Goal: Transaction & Acquisition: Purchase product/service

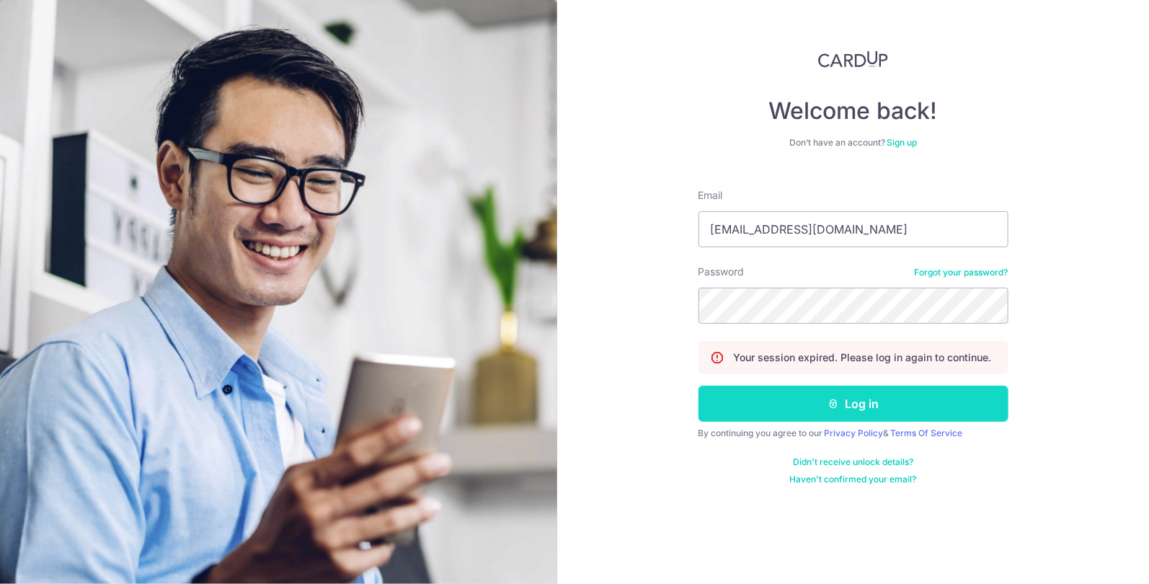
click at [886, 403] on button "Log in" at bounding box center [854, 404] width 310 height 36
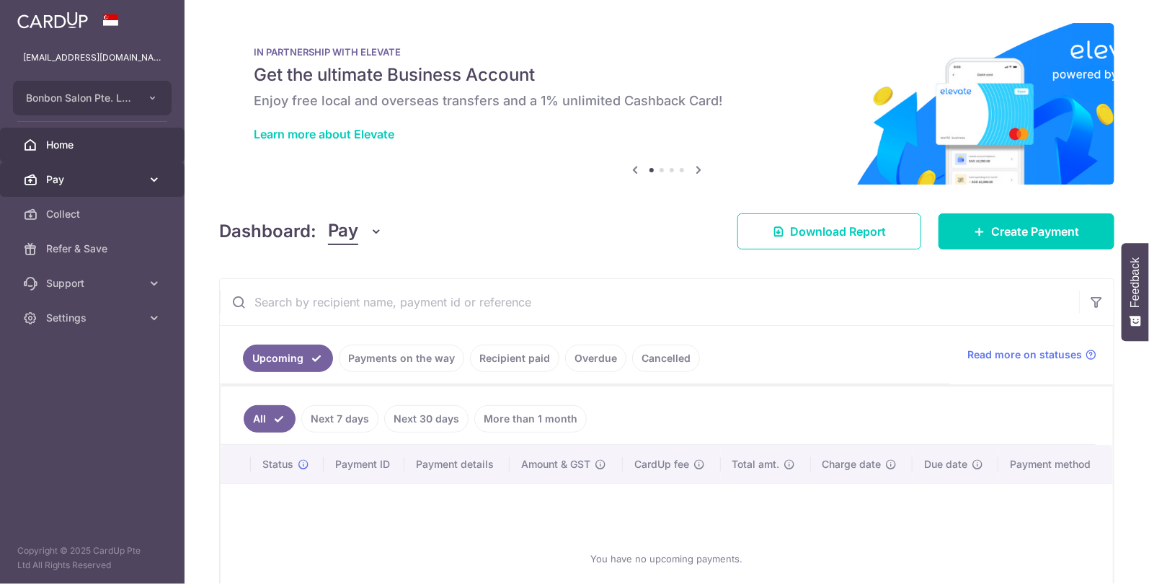
click at [149, 184] on icon at bounding box center [154, 179] width 14 height 14
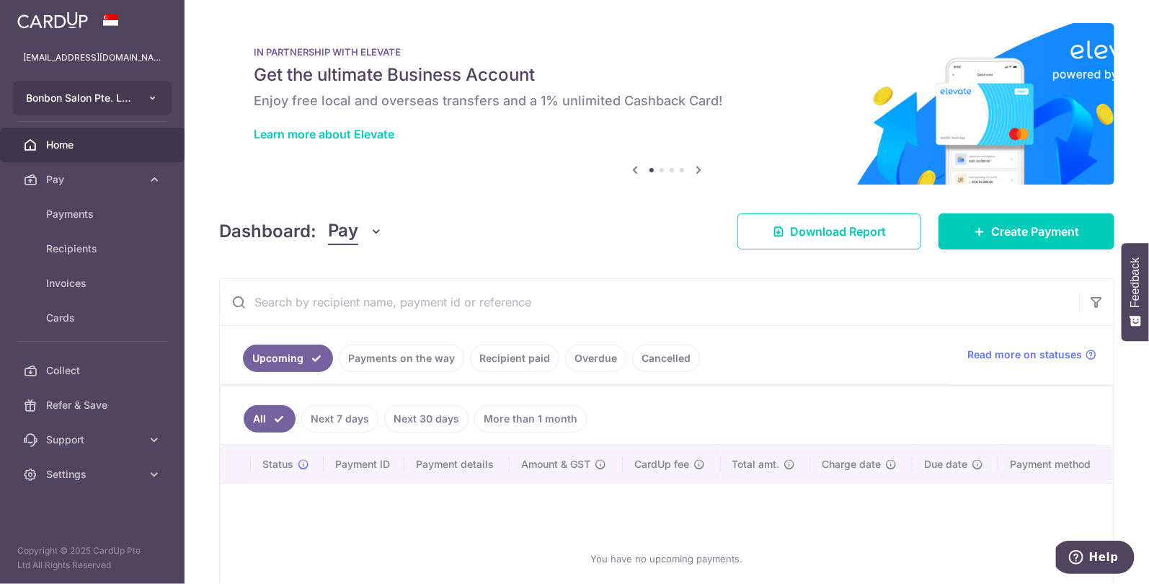
click at [142, 94] on button "Bonbon Salon Pte. Ltd." at bounding box center [92, 98] width 159 height 35
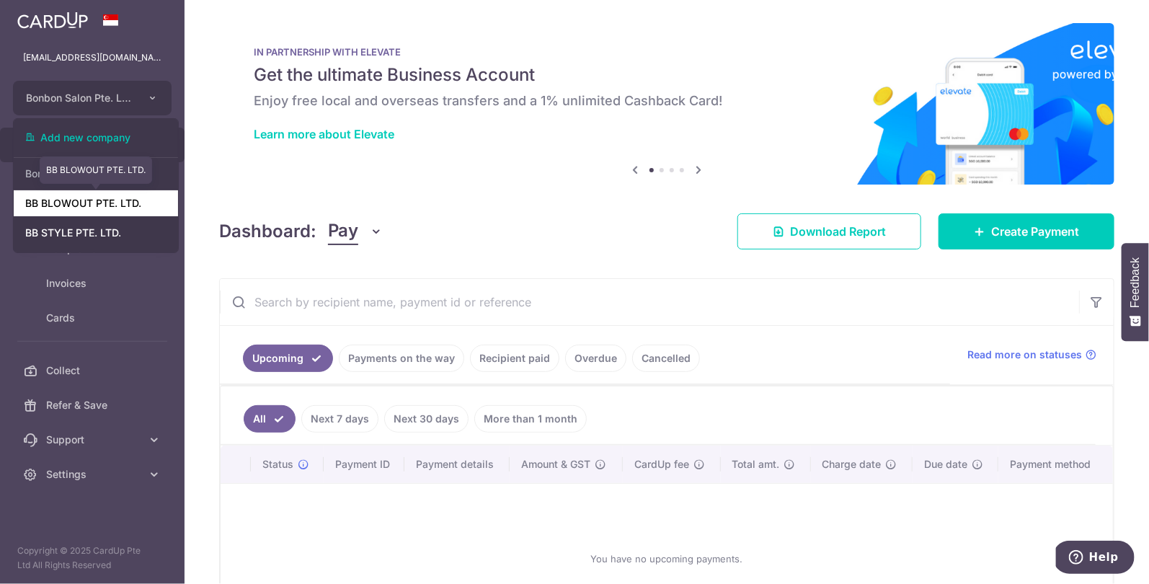
click at [120, 207] on link "BB BLOWOUT PTE. LTD." at bounding box center [96, 203] width 164 height 26
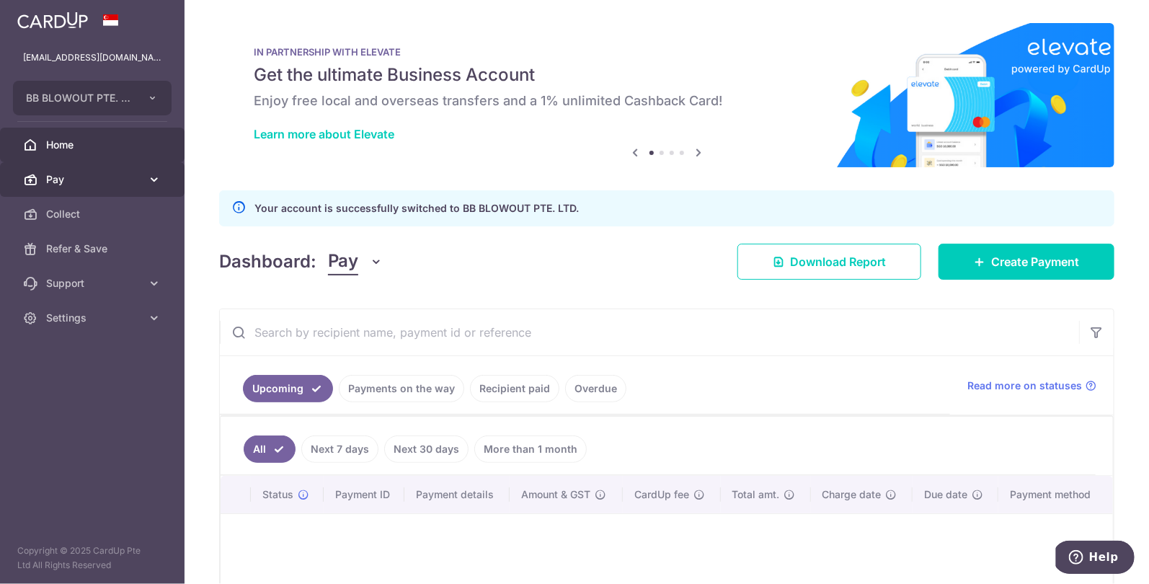
click at [125, 176] on span "Pay" at bounding box center [93, 179] width 95 height 14
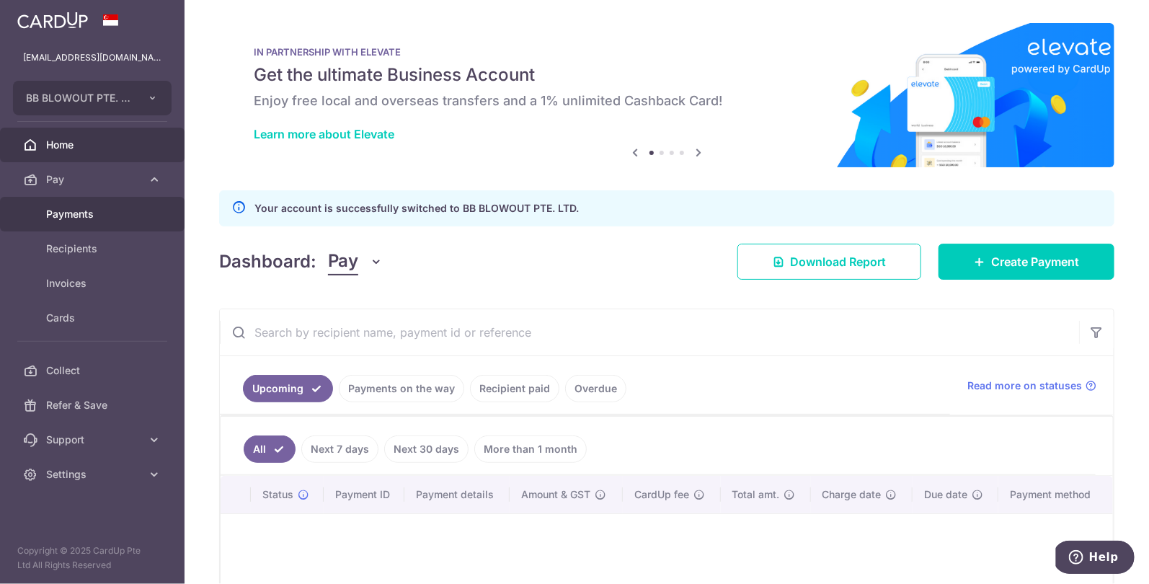
click at [115, 218] on span "Payments" at bounding box center [93, 214] width 95 height 14
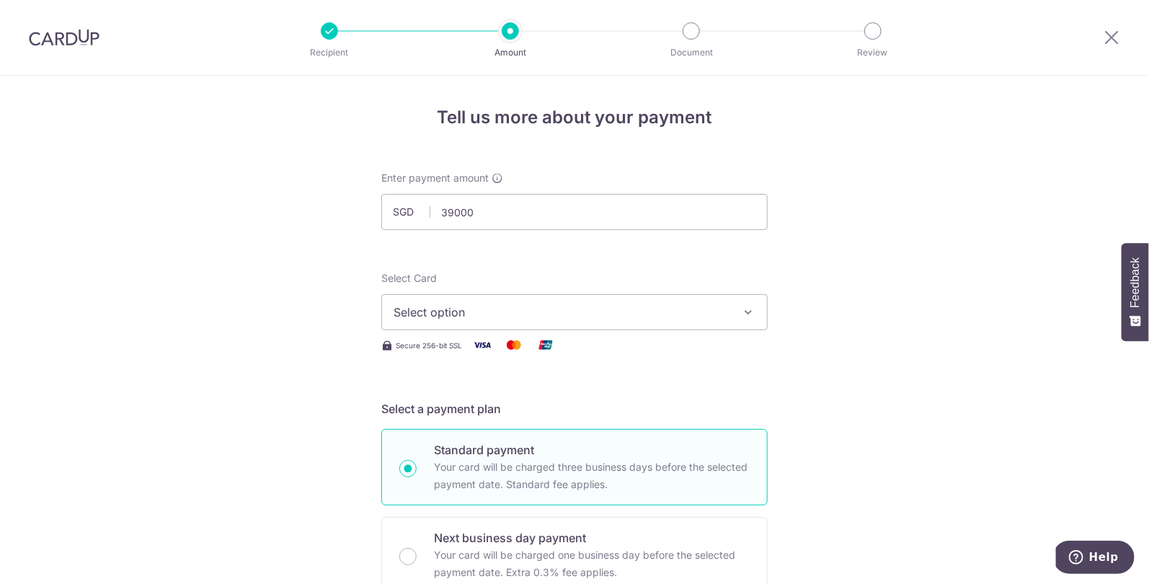
type input "39,000.00"
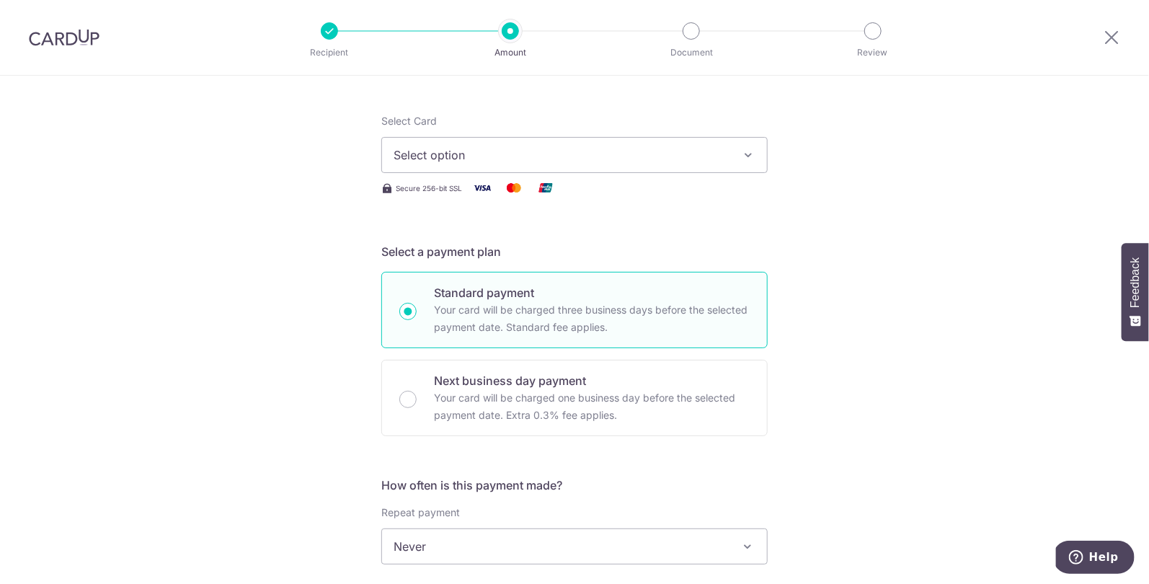
click at [494, 162] on span "Select option" at bounding box center [562, 154] width 336 height 17
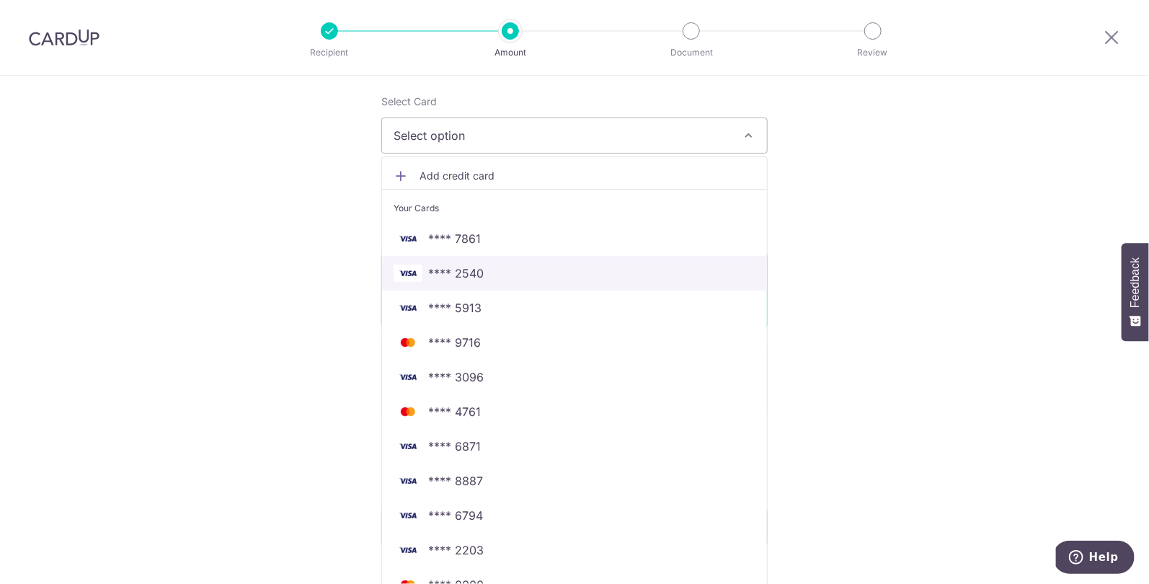
scroll to position [153, 0]
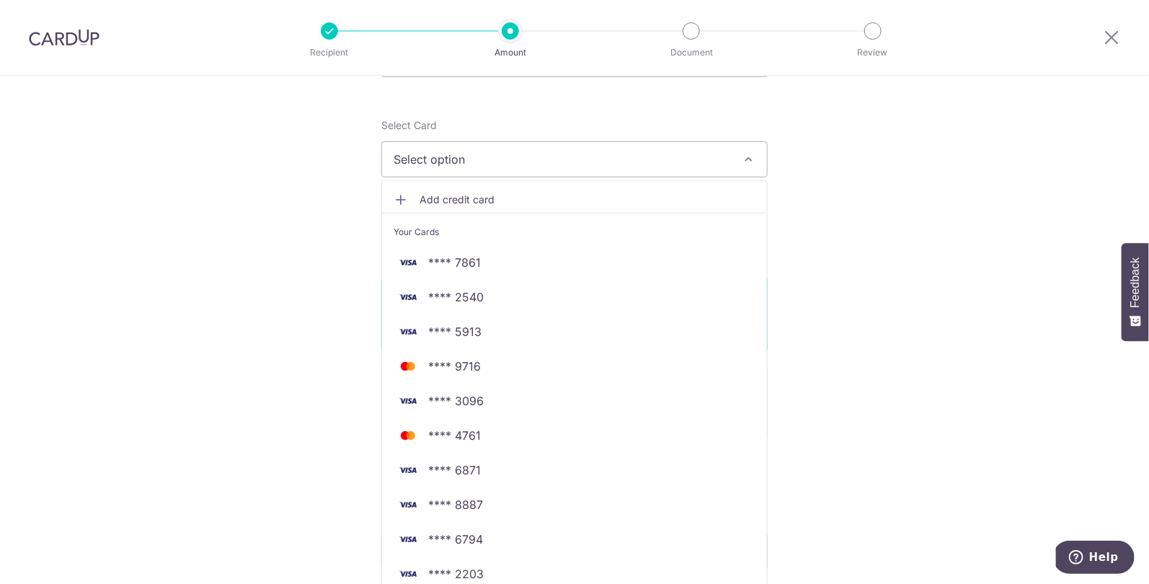
click at [503, 201] on span "Add credit card" at bounding box center [588, 200] width 336 height 14
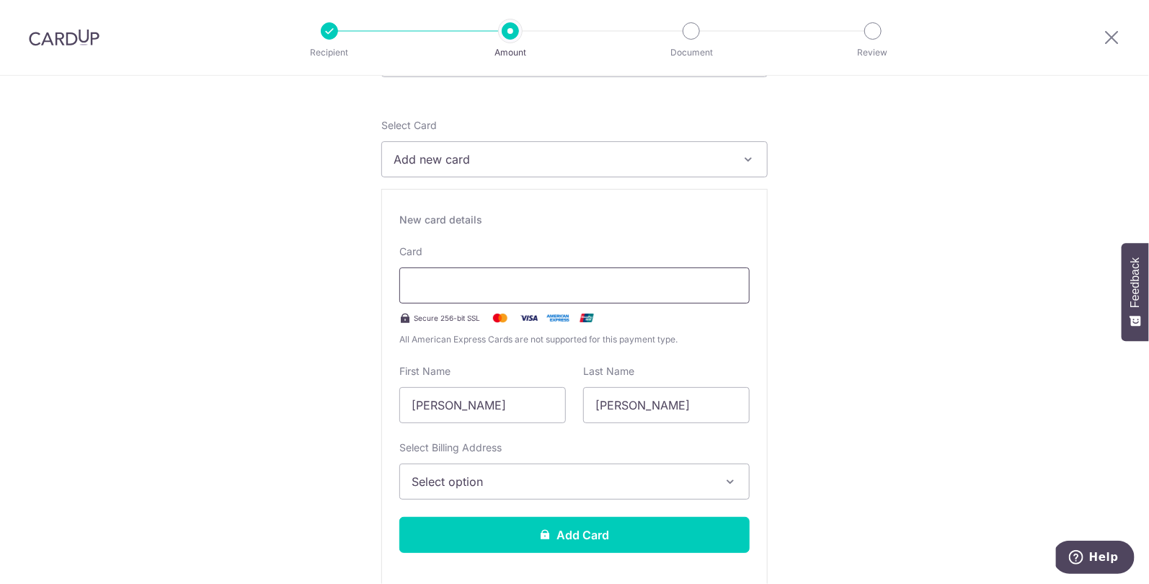
click at [470, 275] on div at bounding box center [574, 286] width 350 height 36
click at [488, 399] on input "Xin Ying" at bounding box center [482, 405] width 167 height 36
type input "jennica"
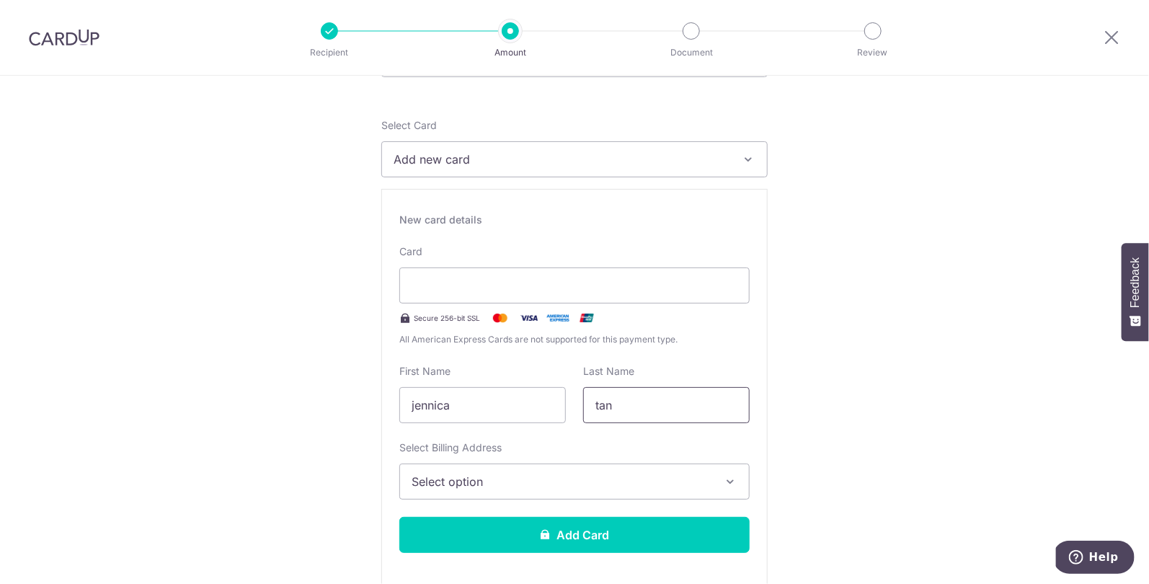
type input "tan"
click at [463, 480] on span "Select option" at bounding box center [562, 481] width 300 height 17
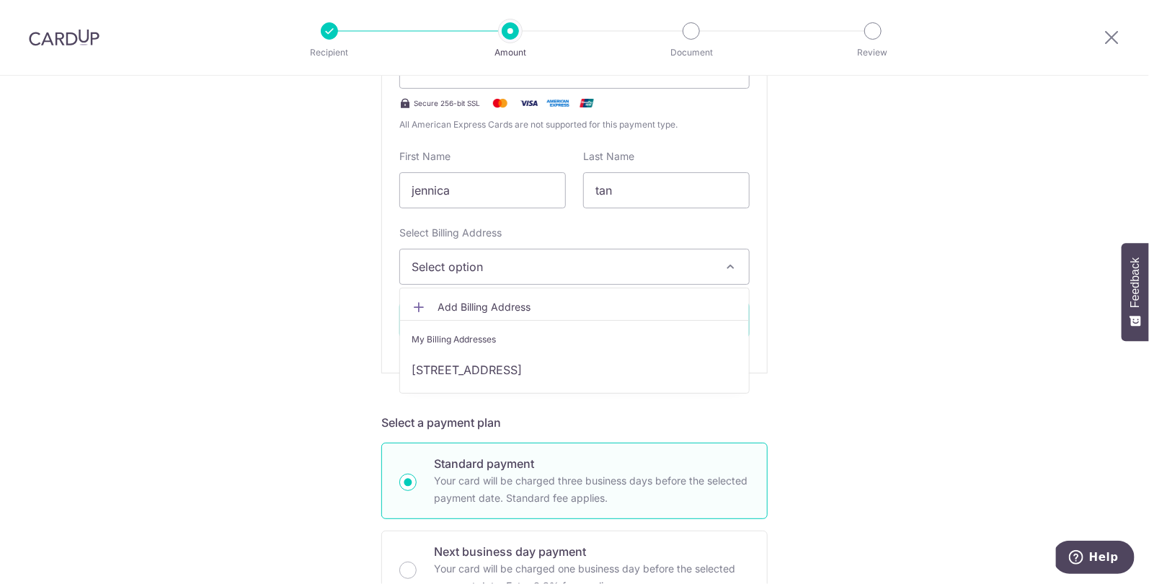
scroll to position [368, 0]
click at [528, 372] on link "20 anchorvale lane, #06-01, Singapore, Singapore-544584" at bounding box center [574, 369] width 349 height 35
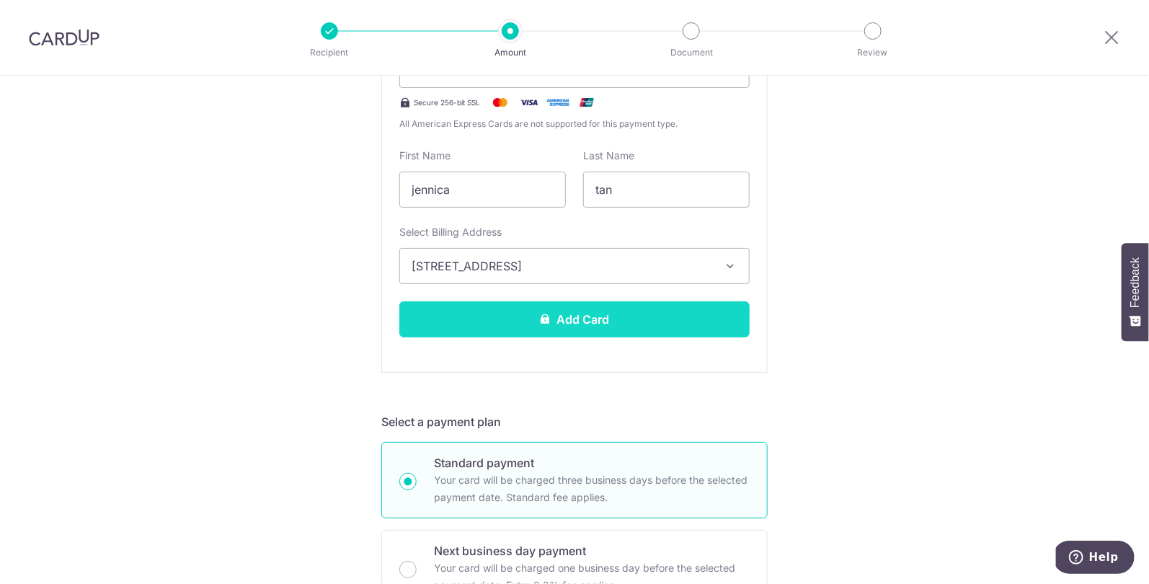
click at [467, 323] on button "Add Card" at bounding box center [574, 319] width 350 height 36
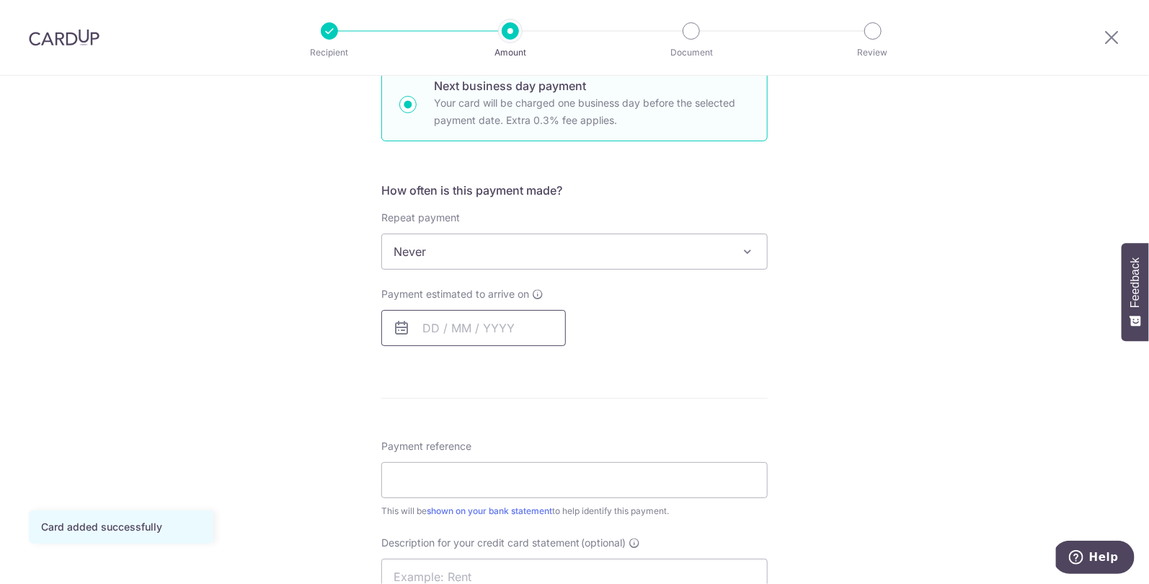
click at [422, 321] on input "text" at bounding box center [473, 328] width 185 height 36
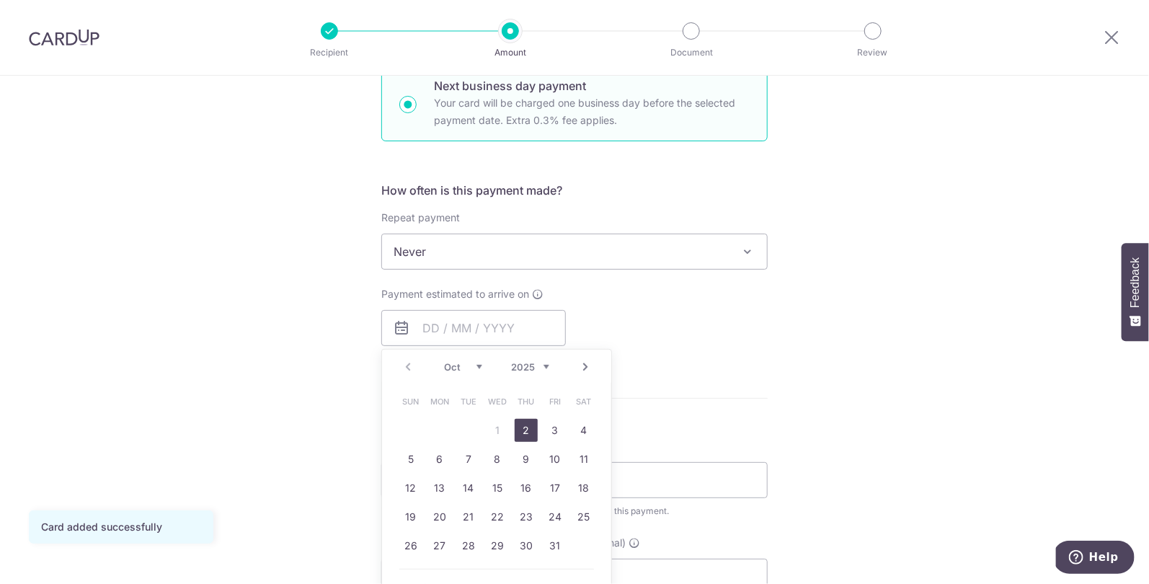
click at [529, 427] on link "2" at bounding box center [526, 430] width 23 height 23
type input "02/10/2025"
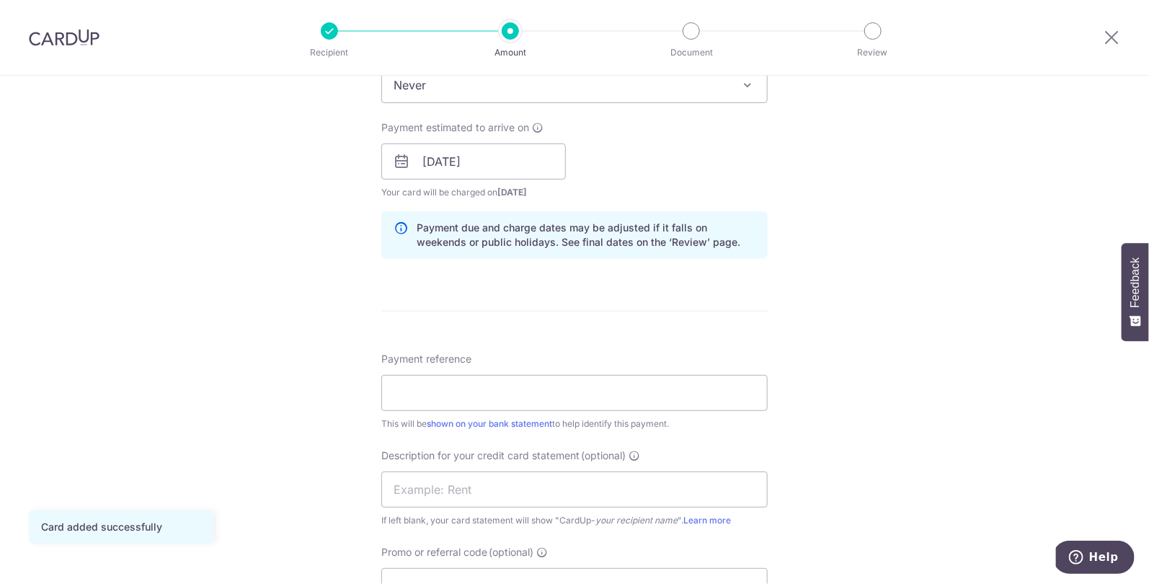
scroll to position [640, 0]
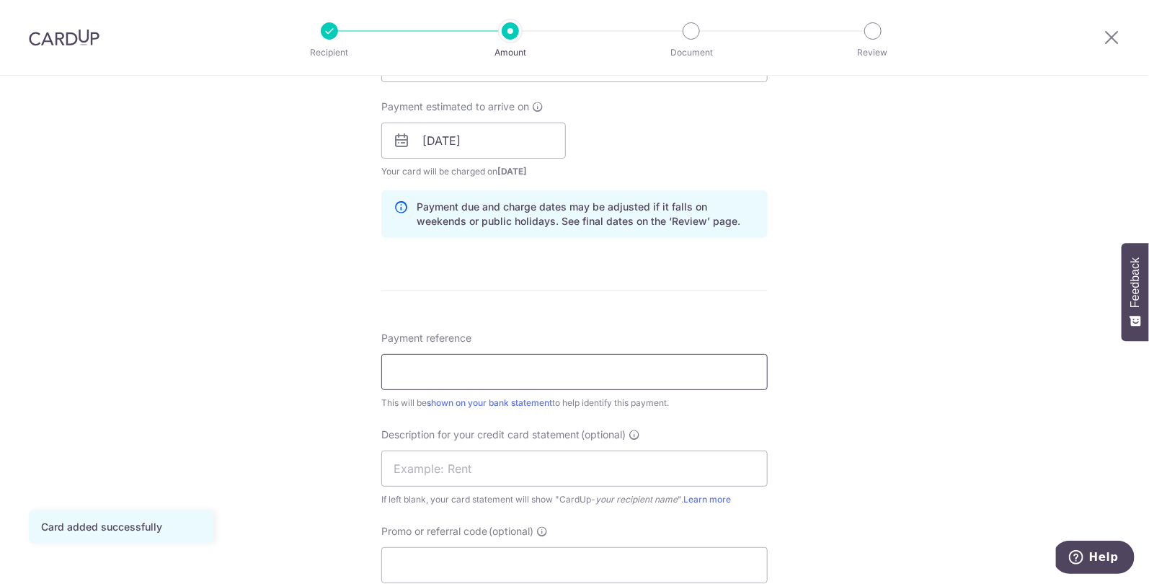
click at [420, 378] on input "Payment reference" at bounding box center [574, 372] width 386 height 36
type input "payroll"
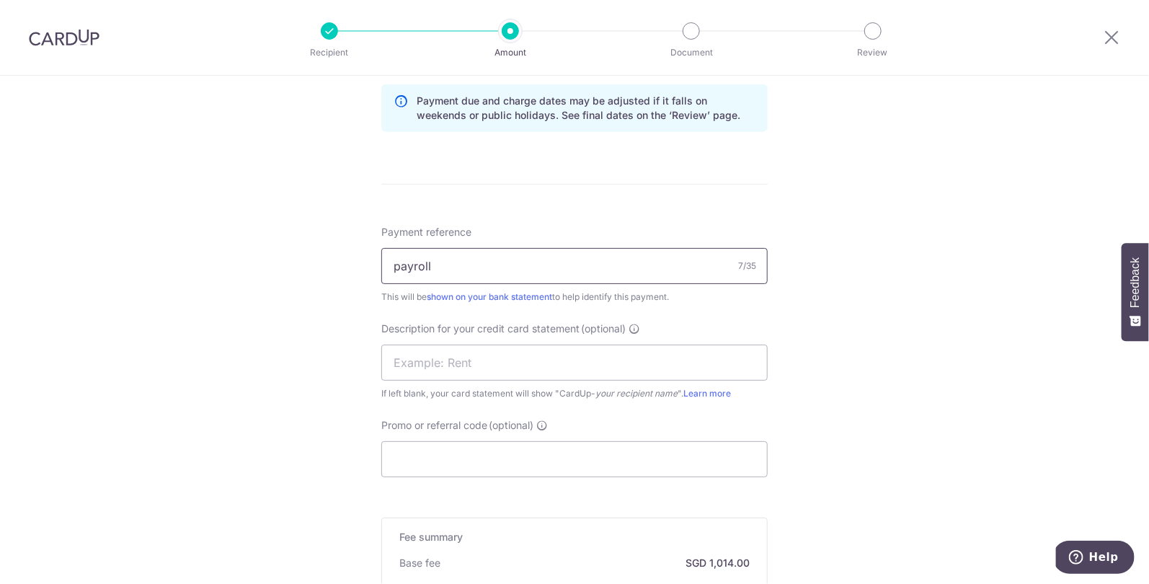
scroll to position [790, 0]
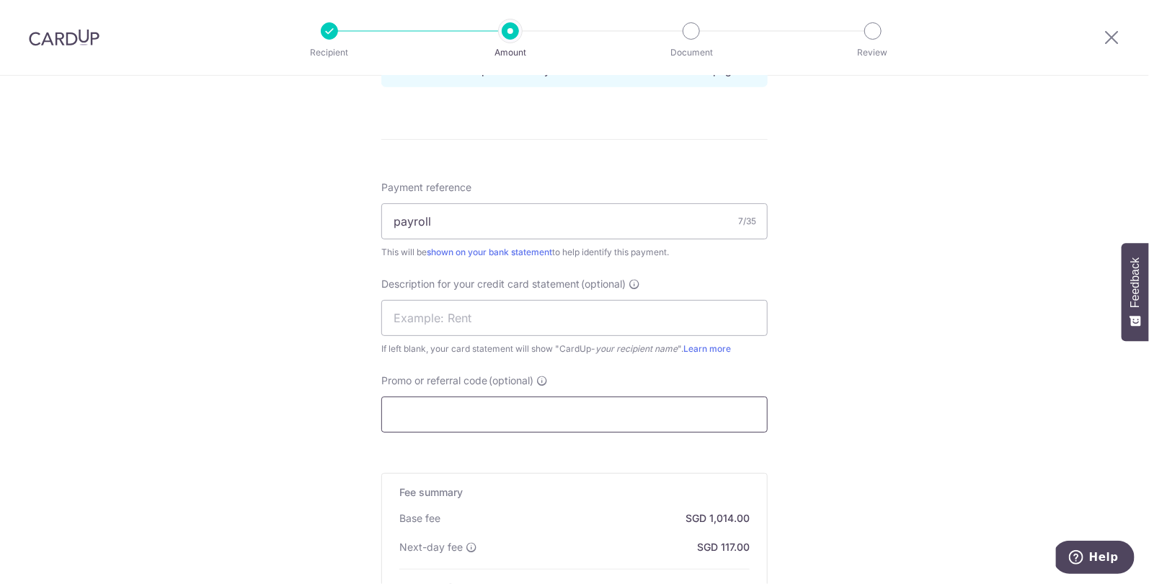
click at [459, 409] on input "Promo or referral code (optional)" at bounding box center [574, 415] width 386 height 36
type input "JEN175"
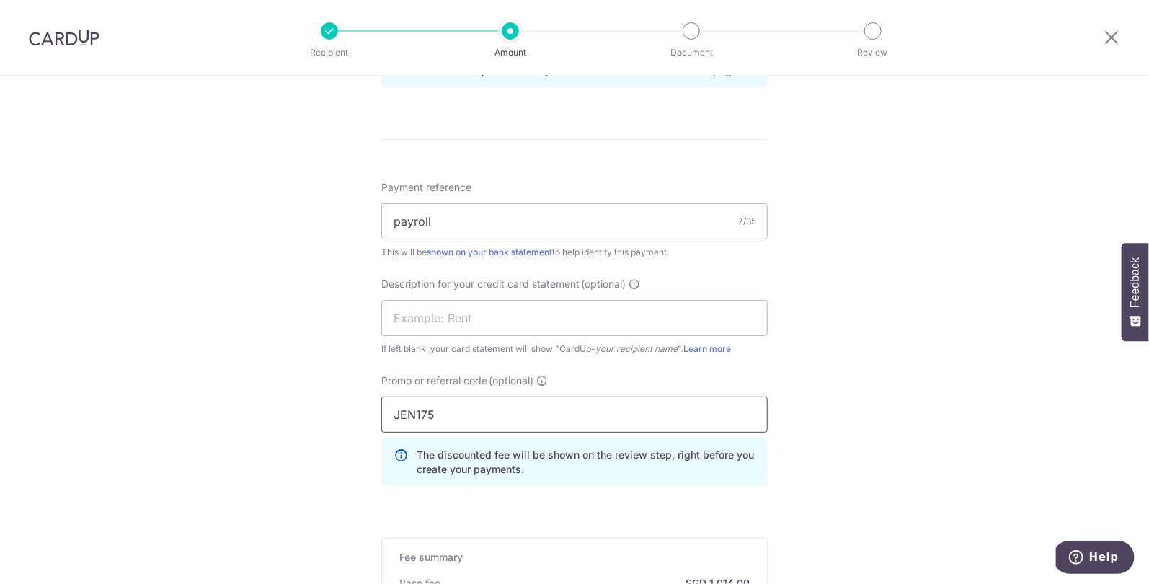
scroll to position [1072, 0]
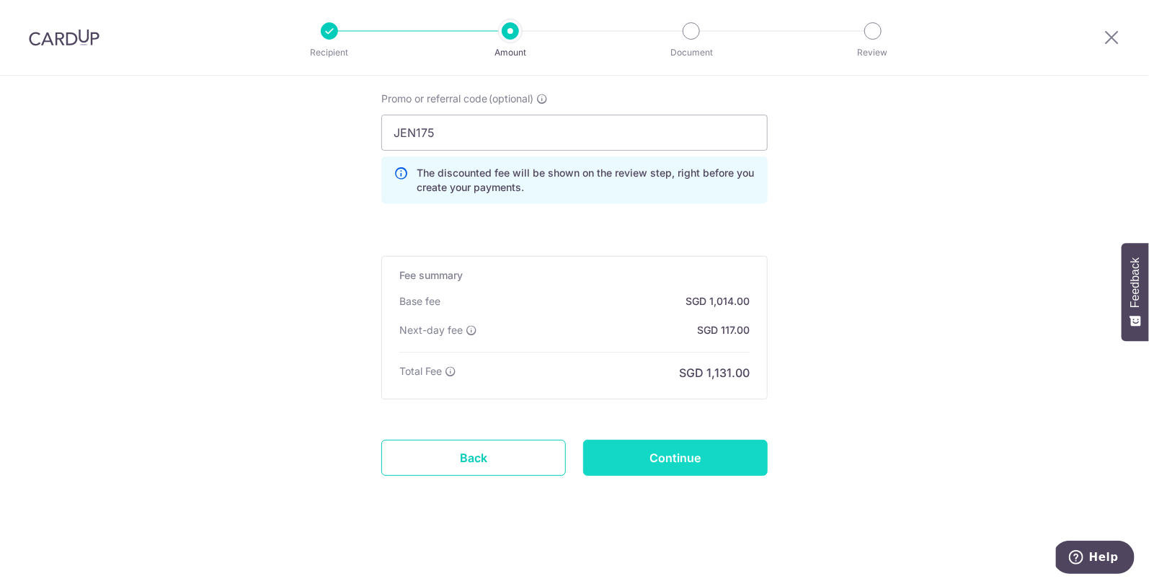
click at [728, 447] on input "Continue" at bounding box center [675, 458] width 185 height 36
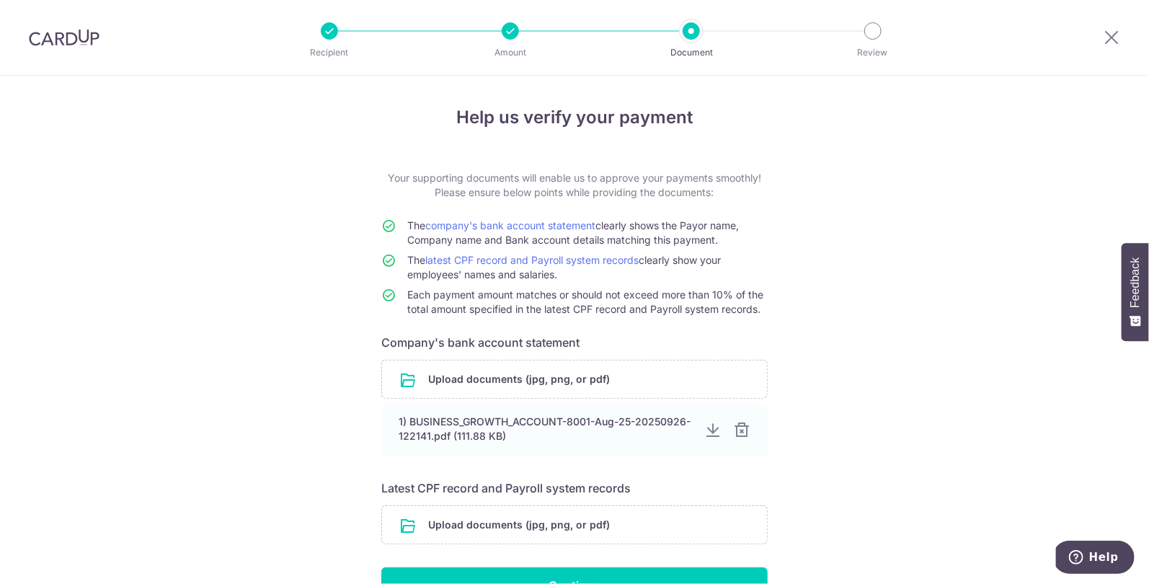
scroll to position [87, 0]
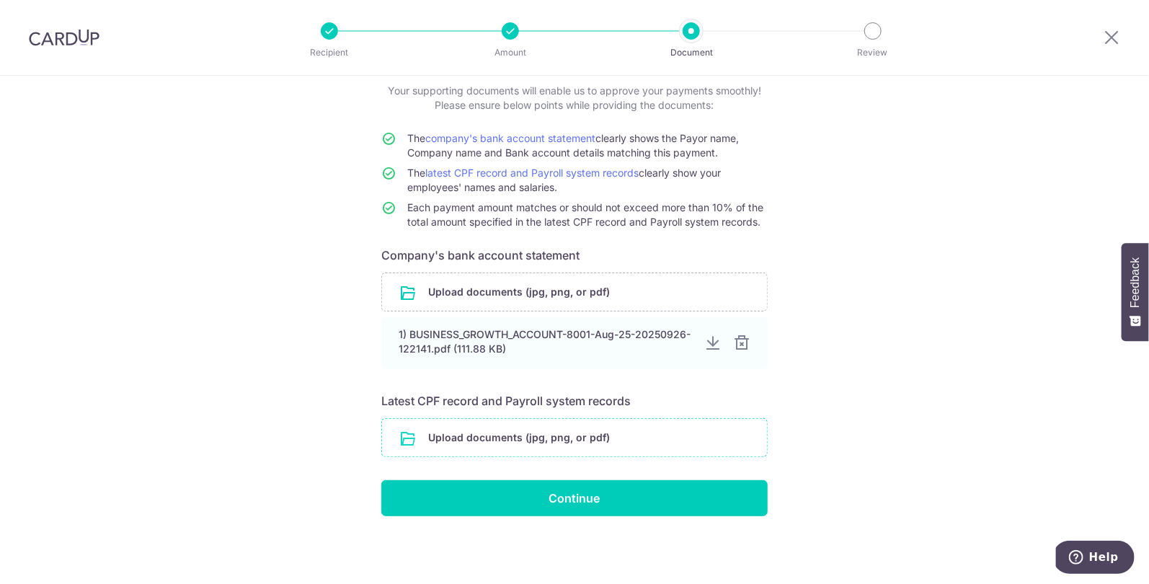
click at [547, 435] on input "file" at bounding box center [574, 437] width 385 height 37
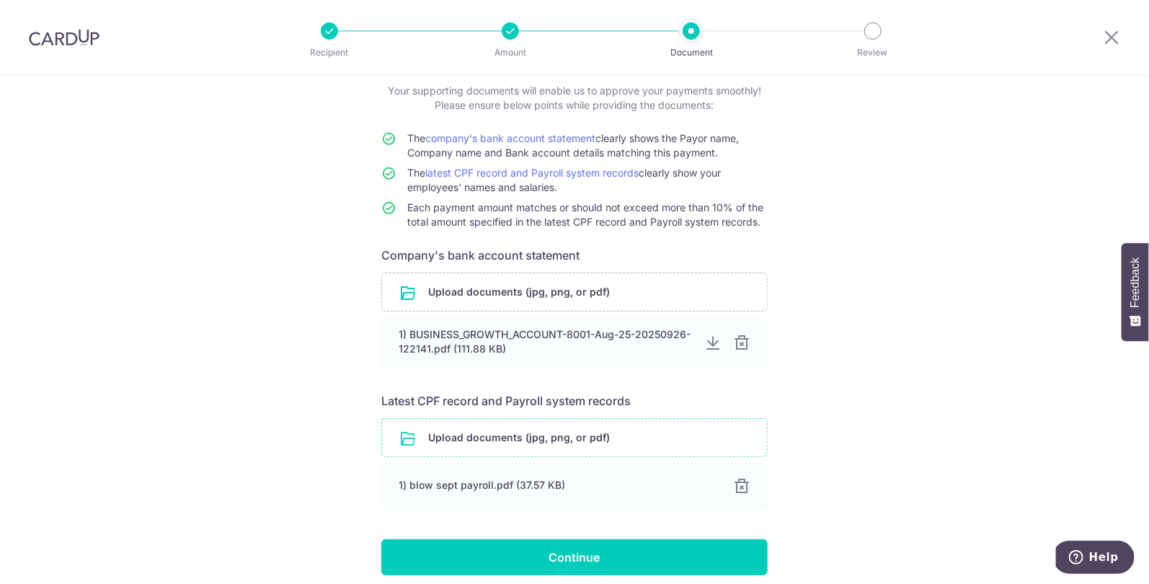
click at [518, 440] on input "file" at bounding box center [574, 437] width 385 height 37
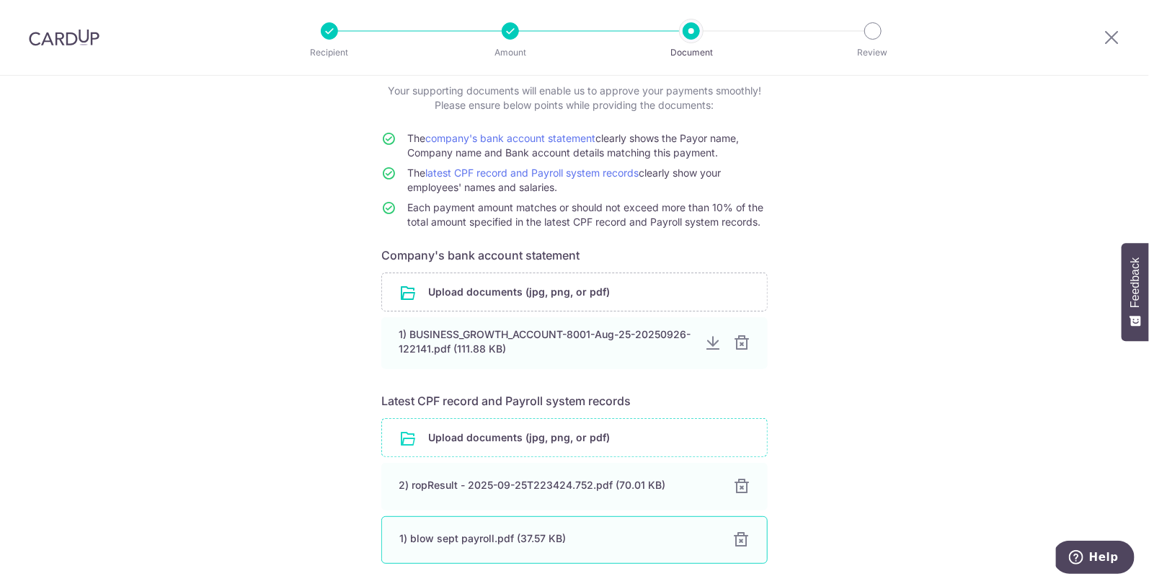
click at [523, 531] on div "1) blow sept payroll.pdf (37.57 KB)" at bounding box center [557, 538] width 316 height 14
click at [531, 494] on div "2) ropResult - 2025-09-25T223424.752.pdf (70.01 KB) 100% Done Download" at bounding box center [574, 487] width 386 height 48
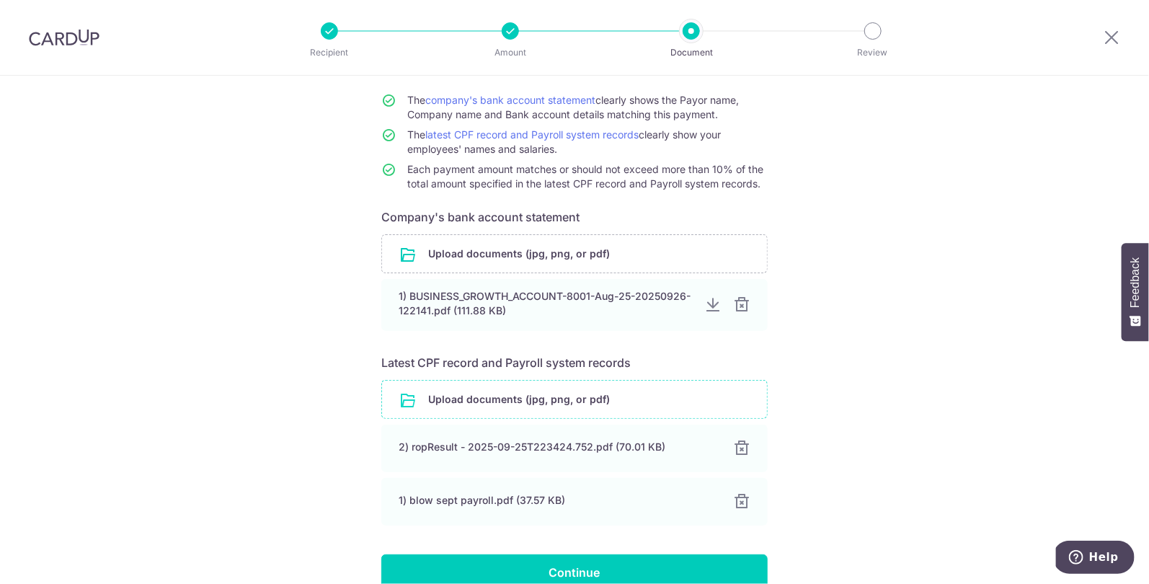
scroll to position [172, 0]
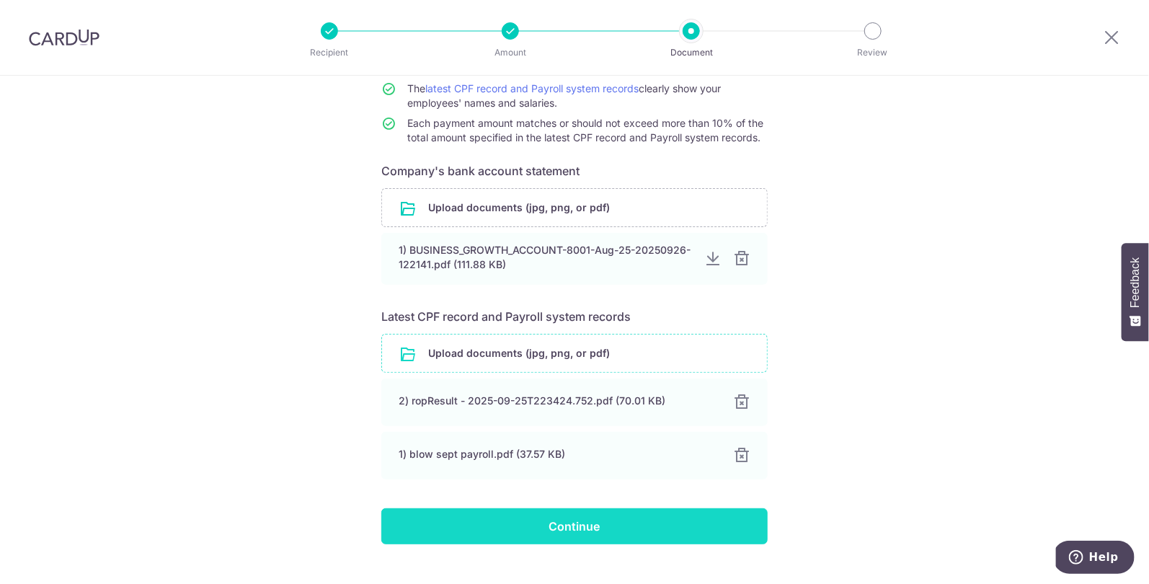
click at [547, 524] on input "Continue" at bounding box center [574, 526] width 386 height 36
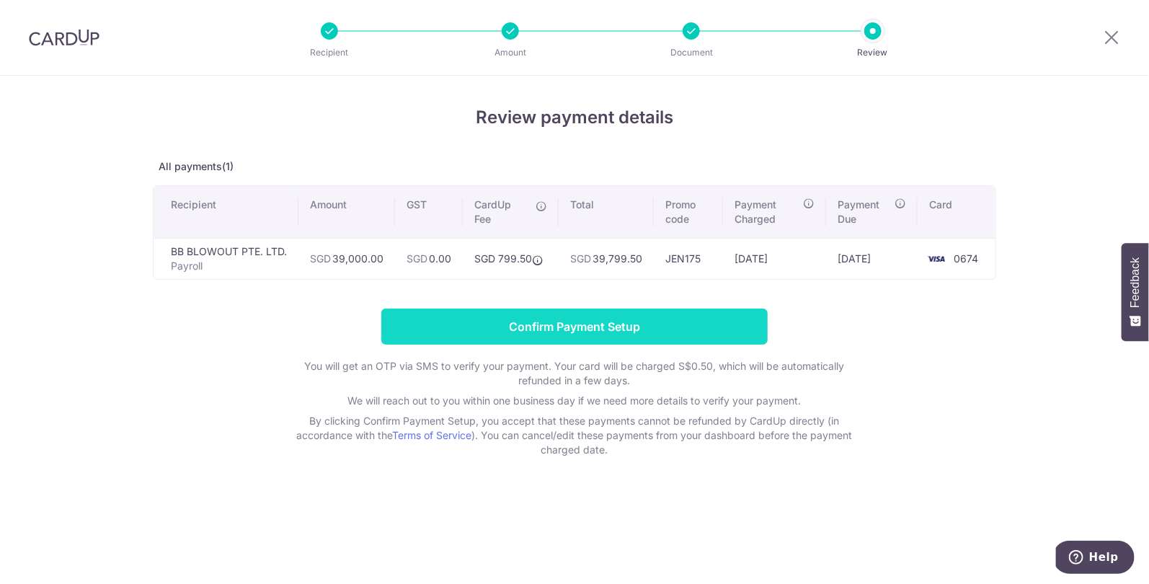
click at [610, 326] on input "Confirm Payment Setup" at bounding box center [574, 327] width 386 height 36
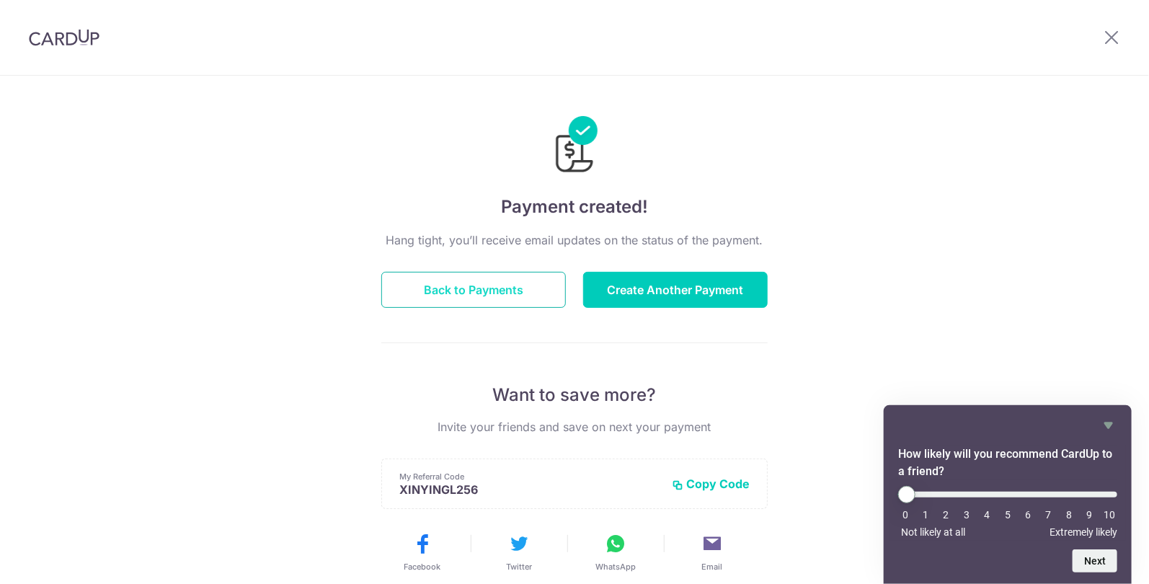
click at [520, 284] on button "Back to Payments" at bounding box center [473, 290] width 185 height 36
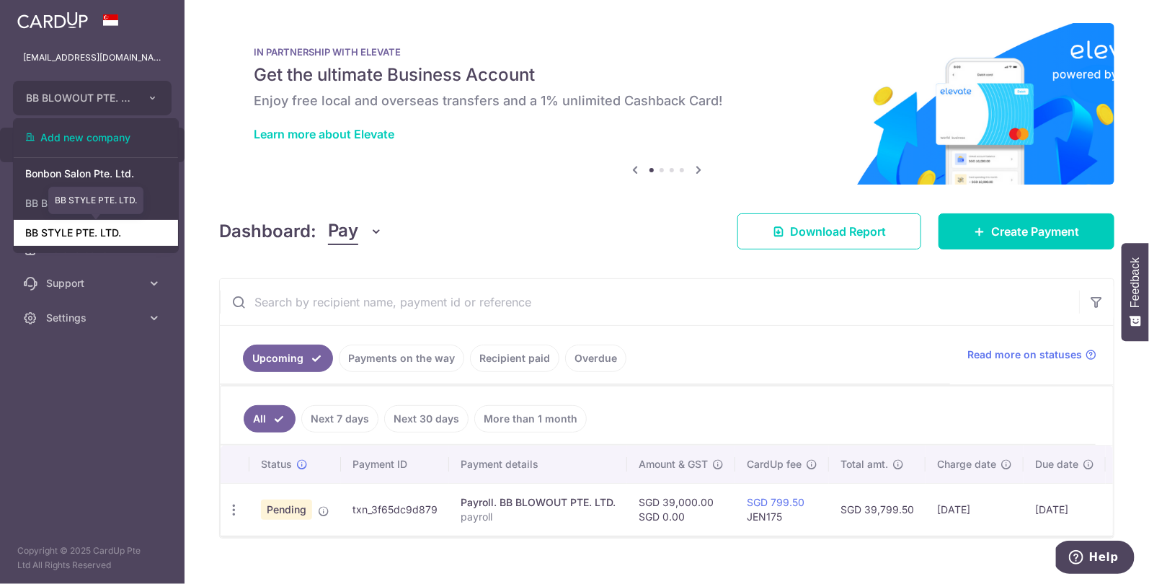
click at [118, 239] on link "BB STYLE PTE. LTD." at bounding box center [96, 233] width 164 height 26
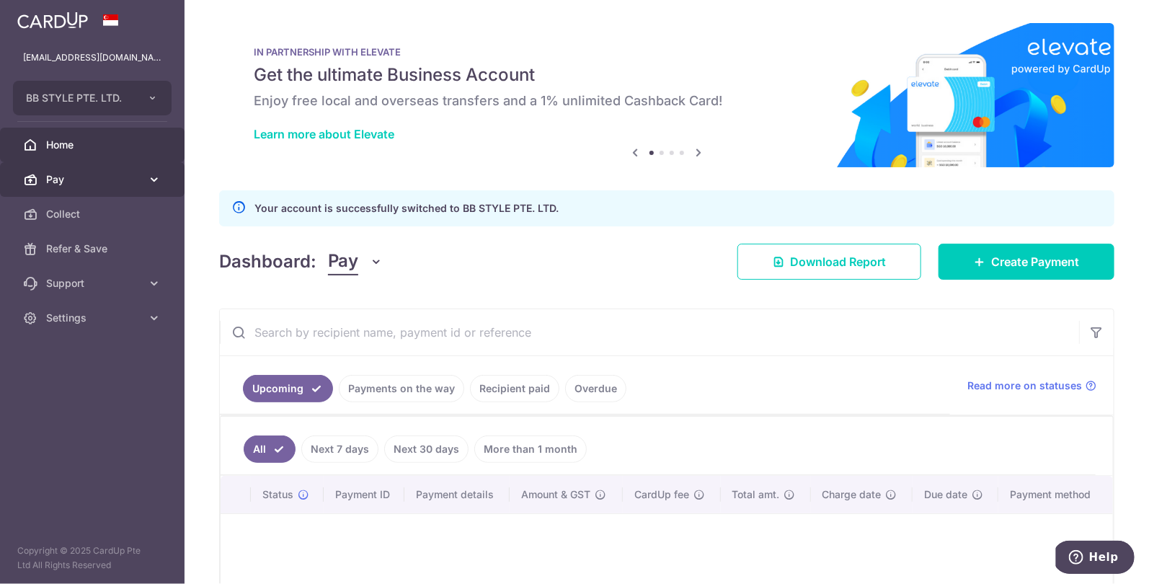
click at [97, 187] on link "Pay" at bounding box center [92, 179] width 185 height 35
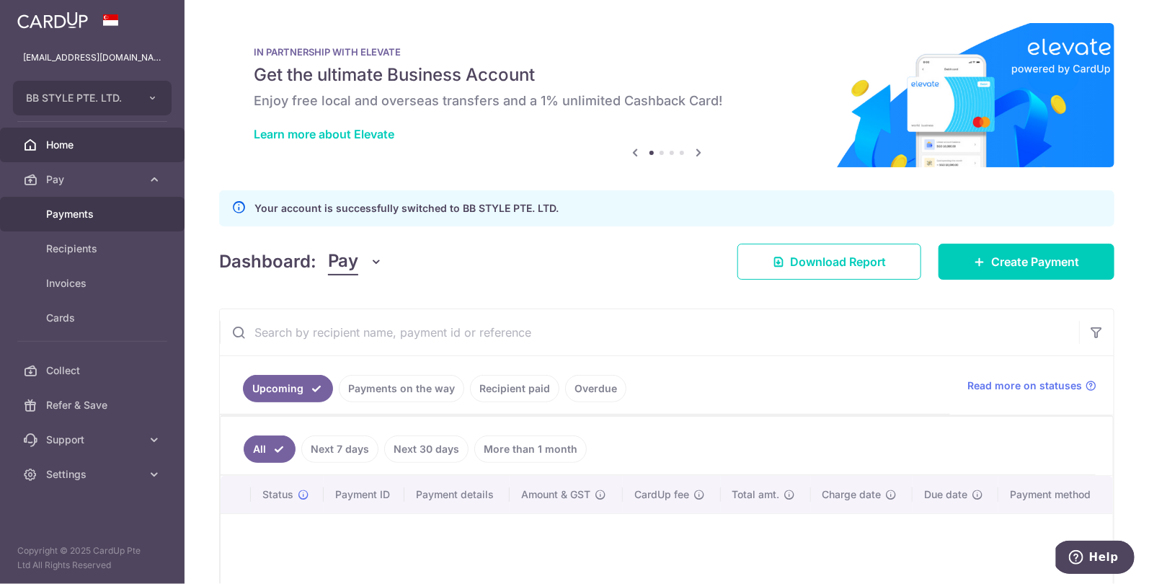
click at [105, 222] on link "Payments" at bounding box center [92, 214] width 185 height 35
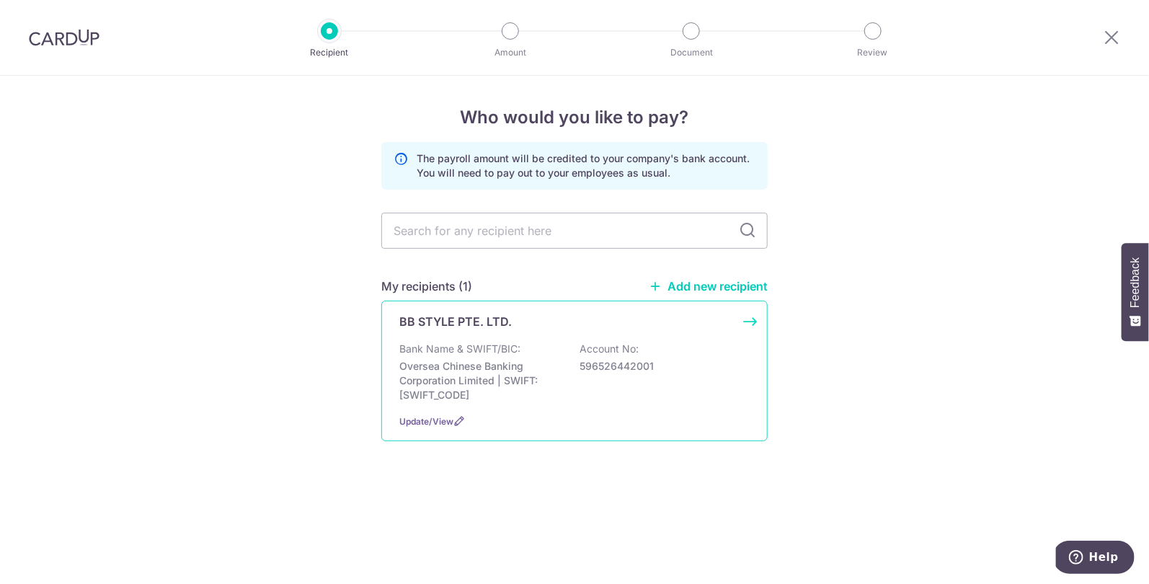
click at [609, 375] on div "Bank Name & SWIFT/BIC: Oversea Chinese Banking Corporation Limited | SWIFT: OCB…" at bounding box center [574, 372] width 350 height 61
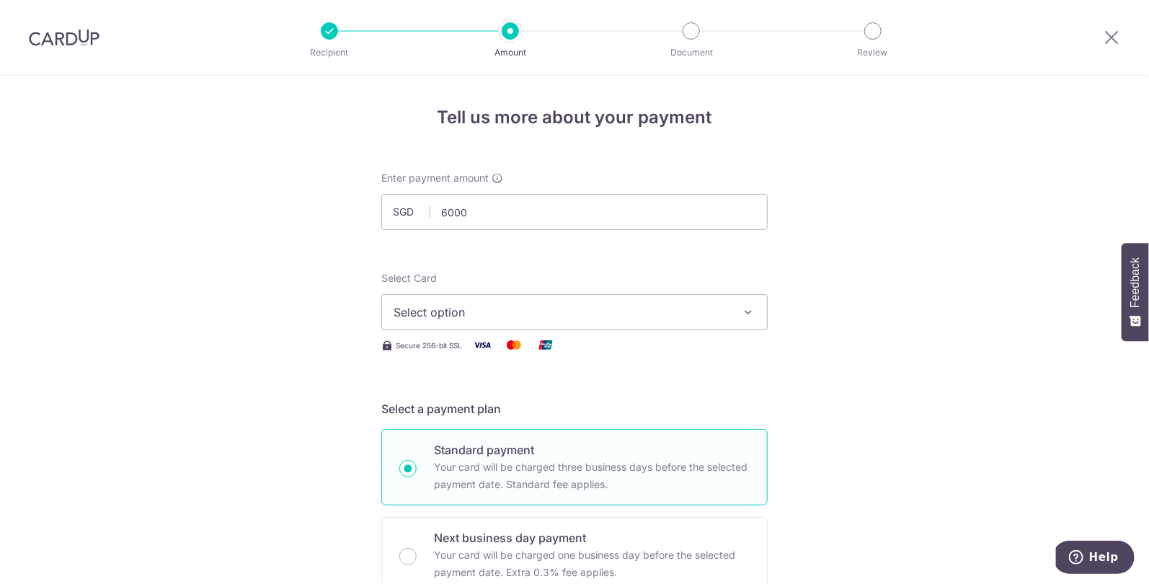
type input "6,000.00"
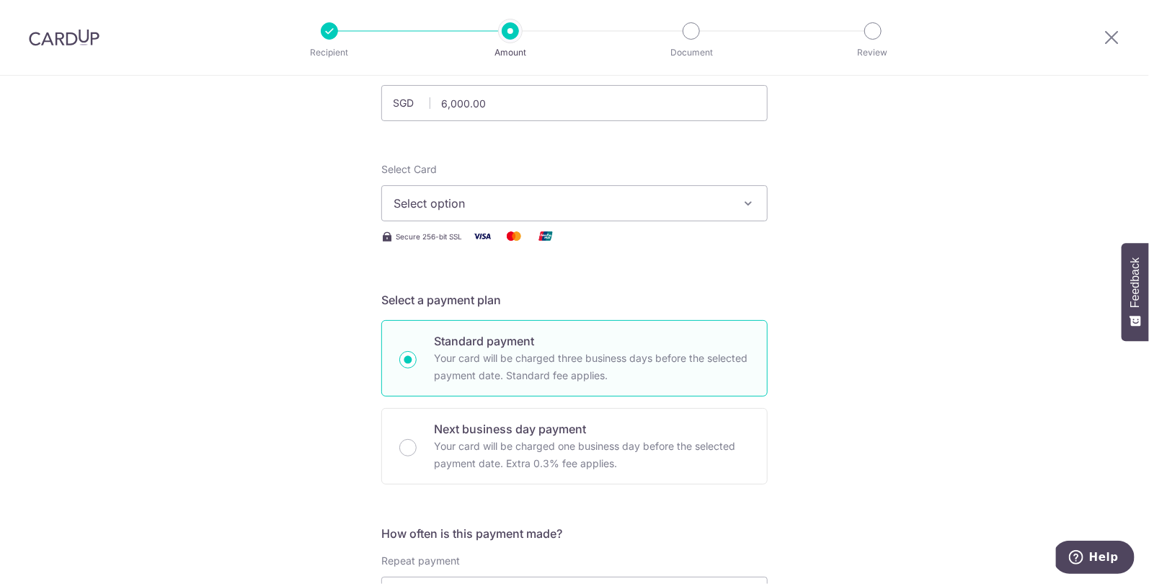
click at [469, 213] on button "Select option" at bounding box center [574, 203] width 386 height 36
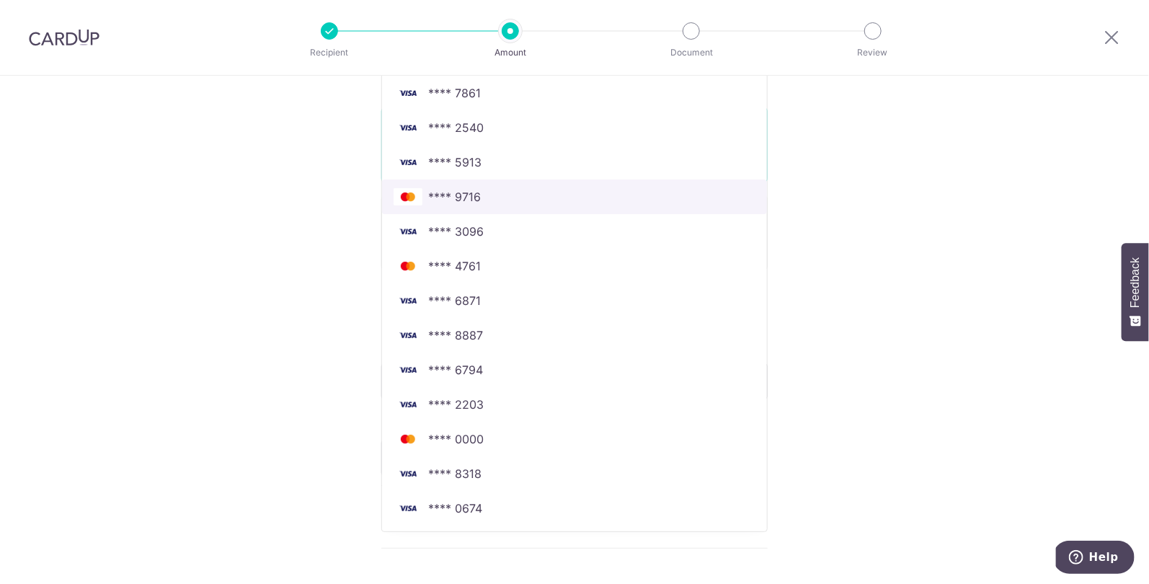
scroll to position [323, 0]
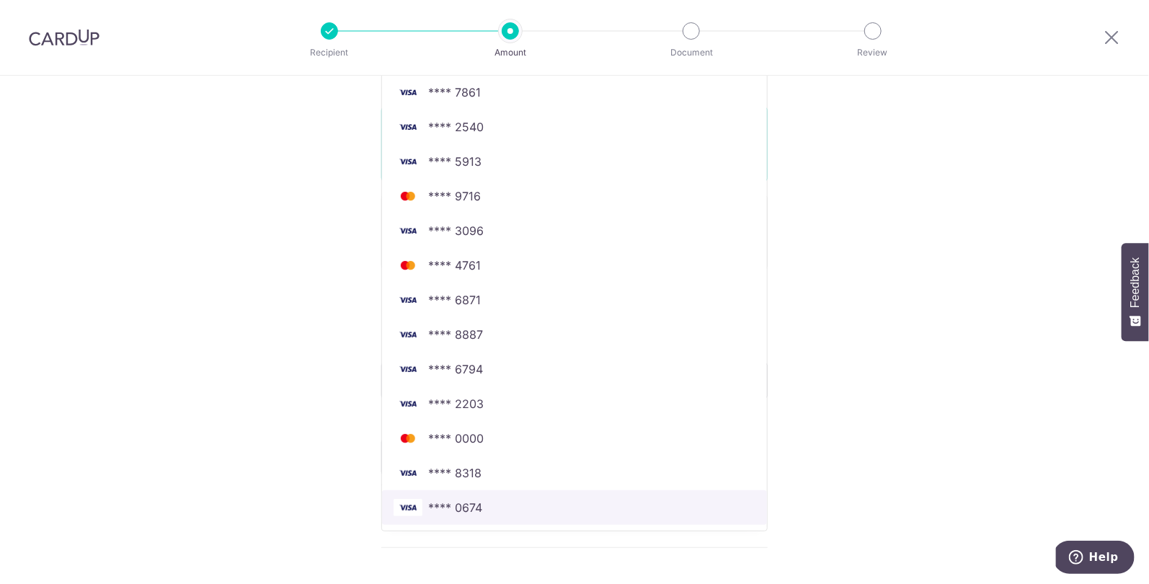
click at [485, 505] on span "**** 0674" at bounding box center [575, 507] width 362 height 17
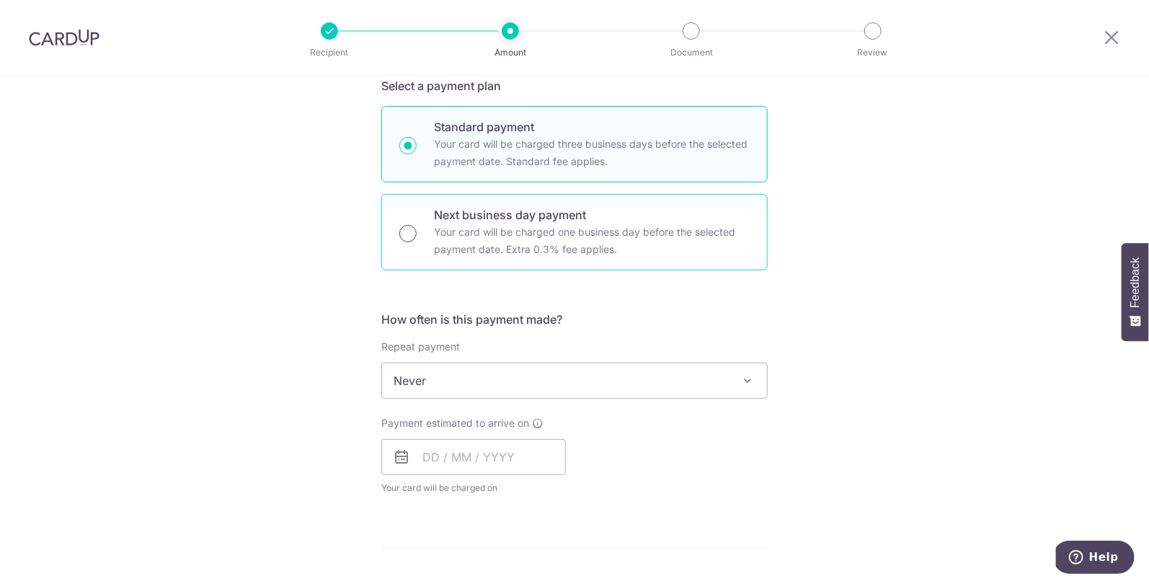
click at [414, 234] on input "Next business day payment Your card will be charged one business day before the…" at bounding box center [407, 233] width 17 height 17
radio input "true"
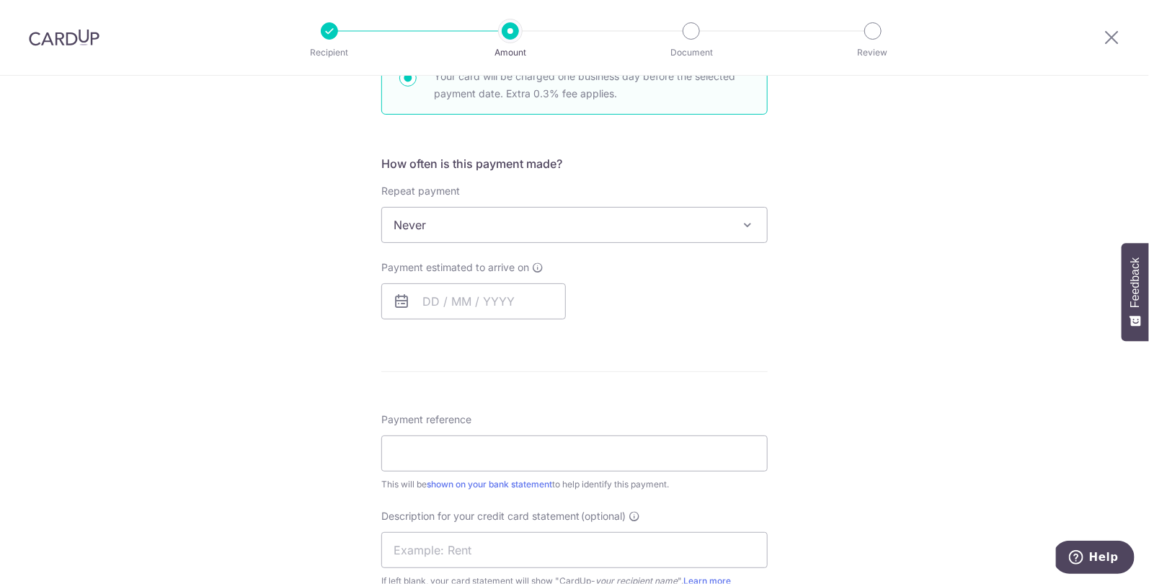
scroll to position [481, 0]
click at [439, 291] on input "text" at bounding box center [473, 299] width 185 height 36
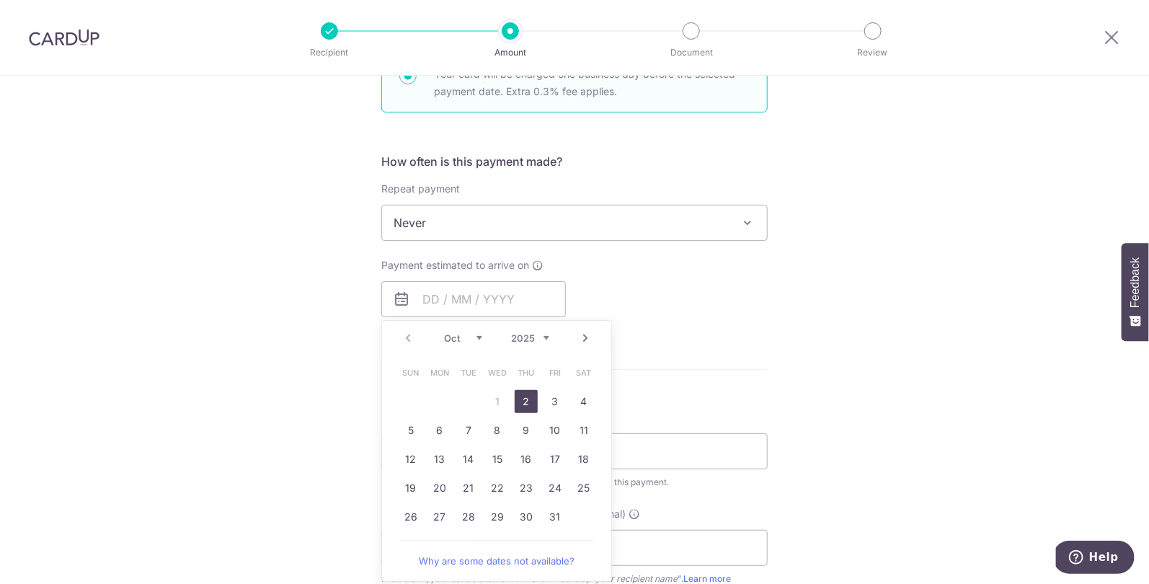
click at [523, 398] on link "2" at bounding box center [526, 401] width 23 height 23
type input "[DATE]"
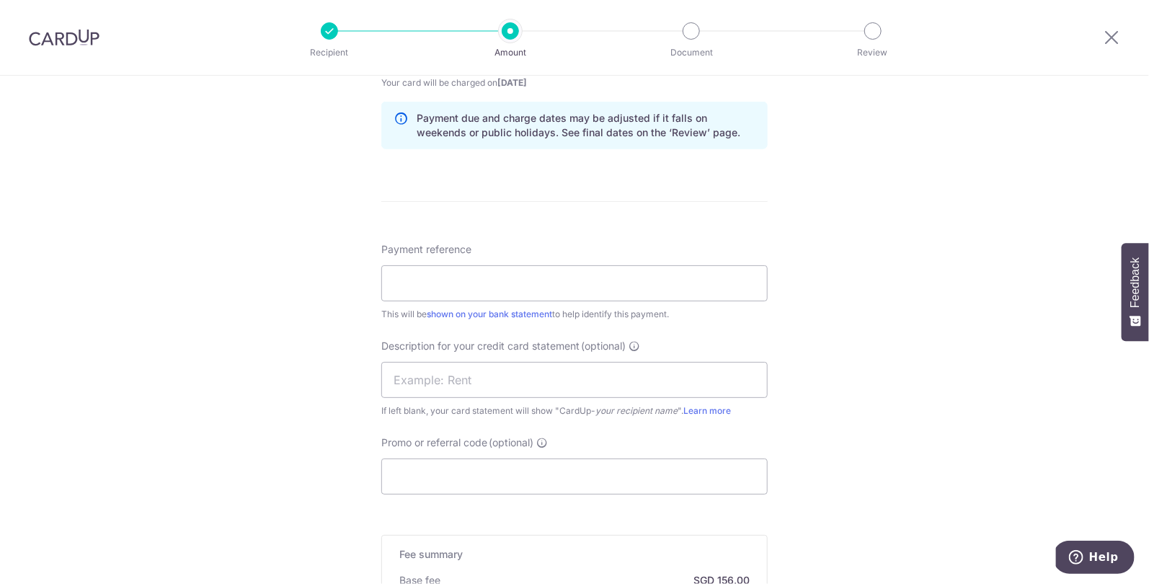
scroll to position [729, 0]
click at [452, 290] on input "Payment reference" at bounding box center [574, 283] width 386 height 36
type input "payroll"
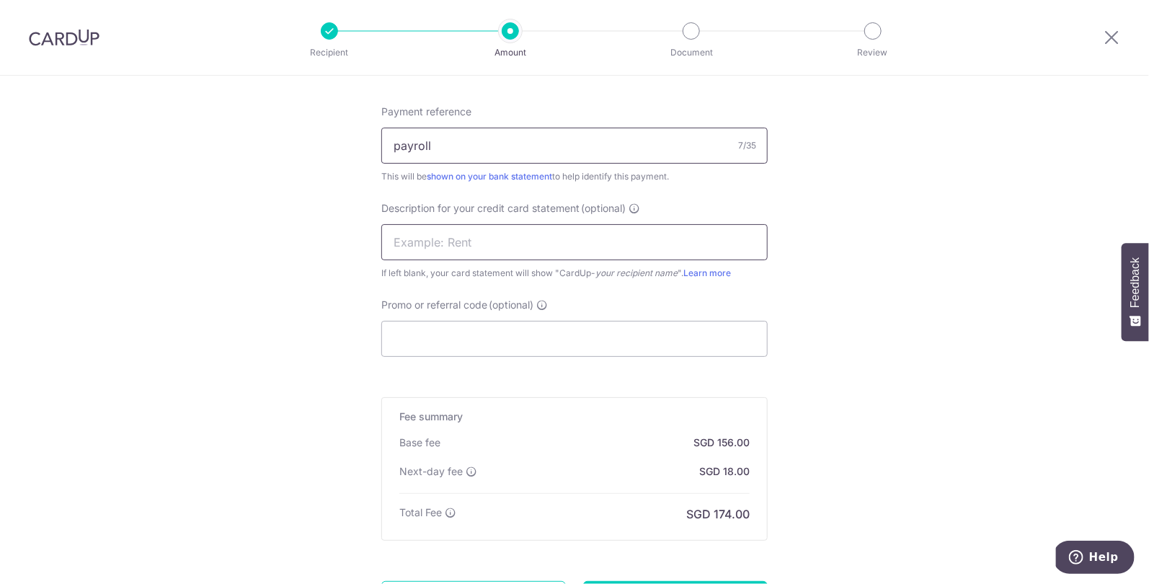
scroll to position [876, 0]
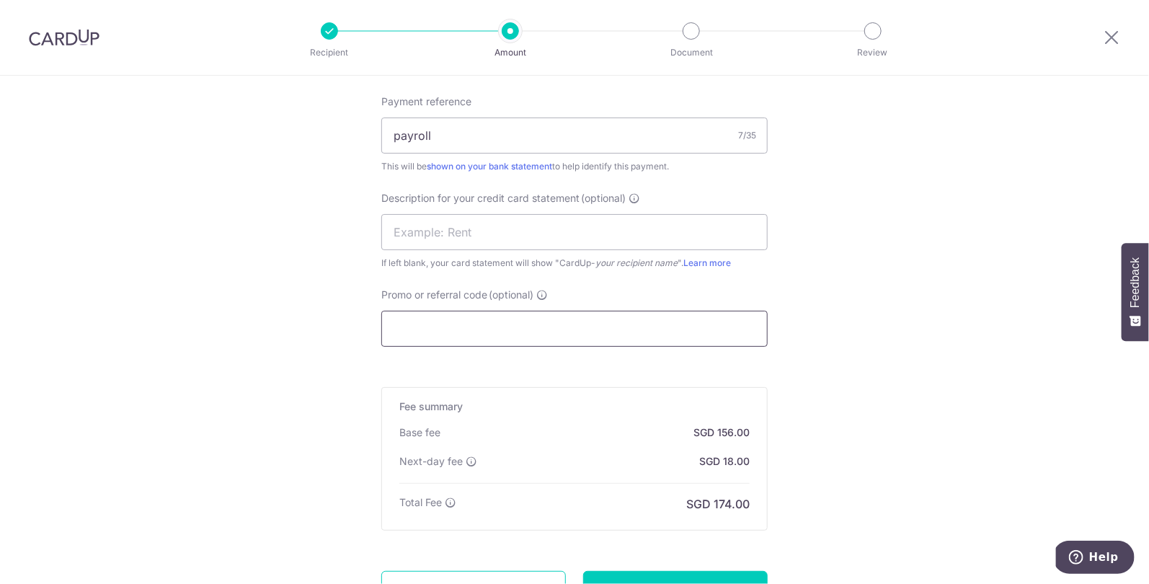
click at [462, 323] on input "Promo or referral code (optional)" at bounding box center [574, 329] width 386 height 36
type input "JEN175"
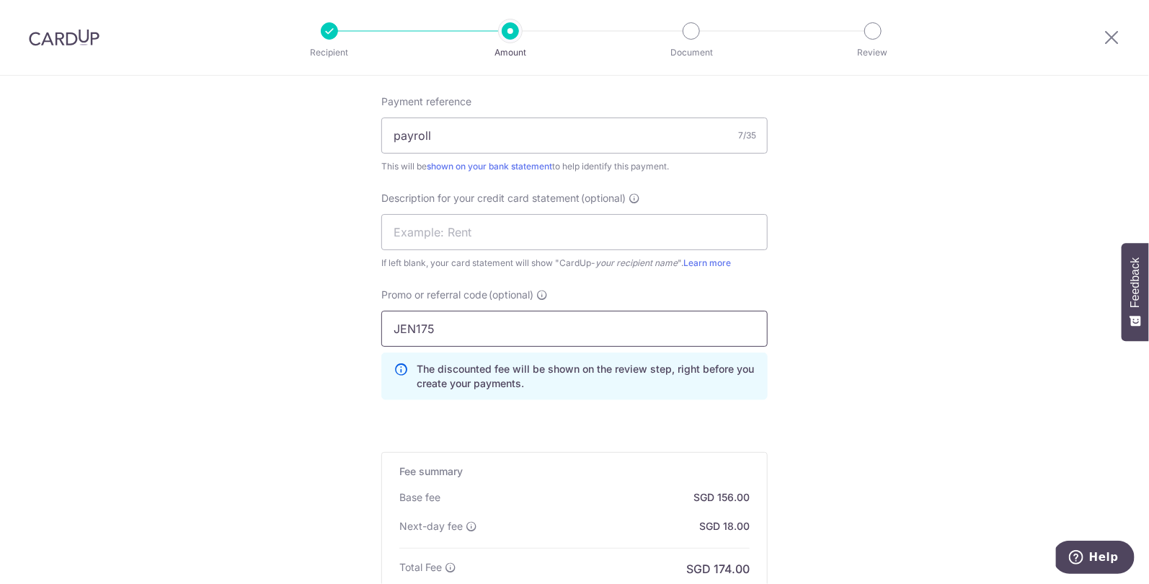
scroll to position [1072, 0]
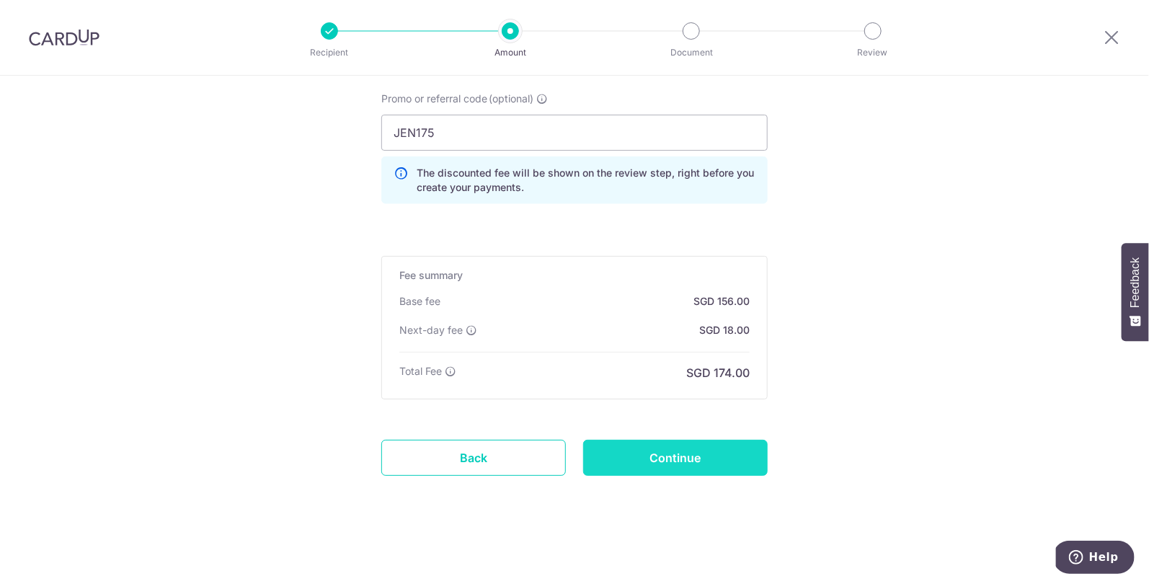
click at [688, 467] on input "Continue" at bounding box center [675, 458] width 185 height 36
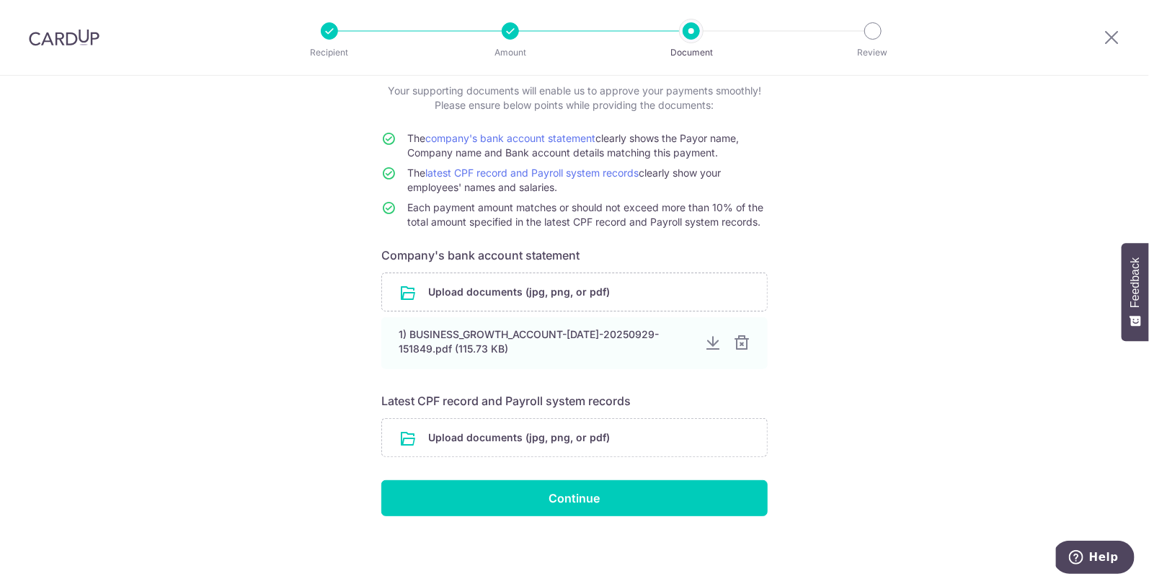
scroll to position [87, 0]
click at [490, 436] on input "file" at bounding box center [574, 438] width 385 height 37
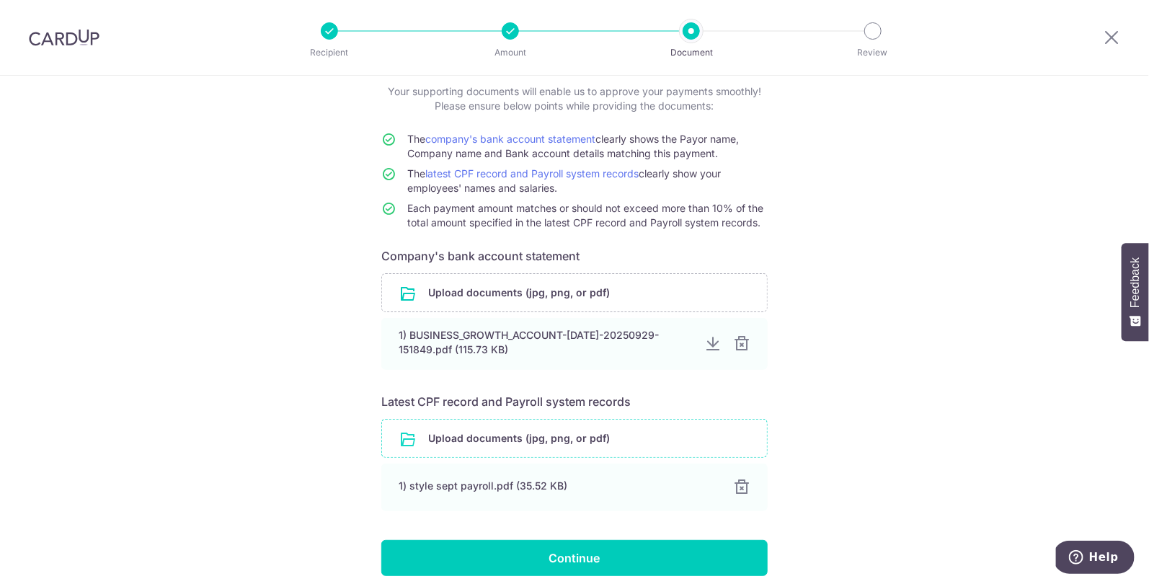
click at [523, 438] on input "file" at bounding box center [574, 438] width 385 height 37
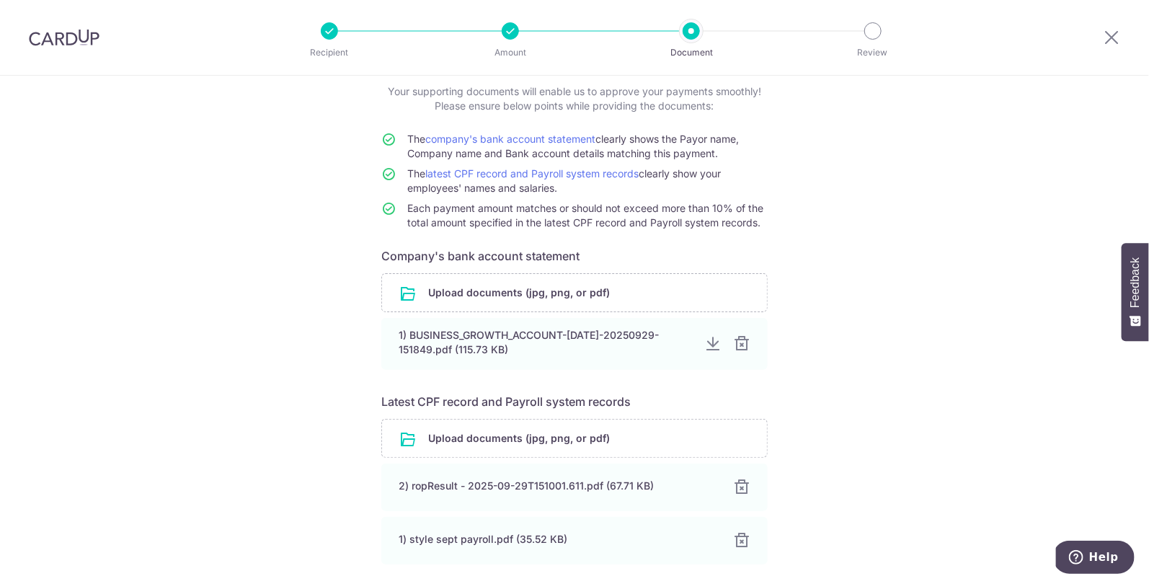
scroll to position [199, 0]
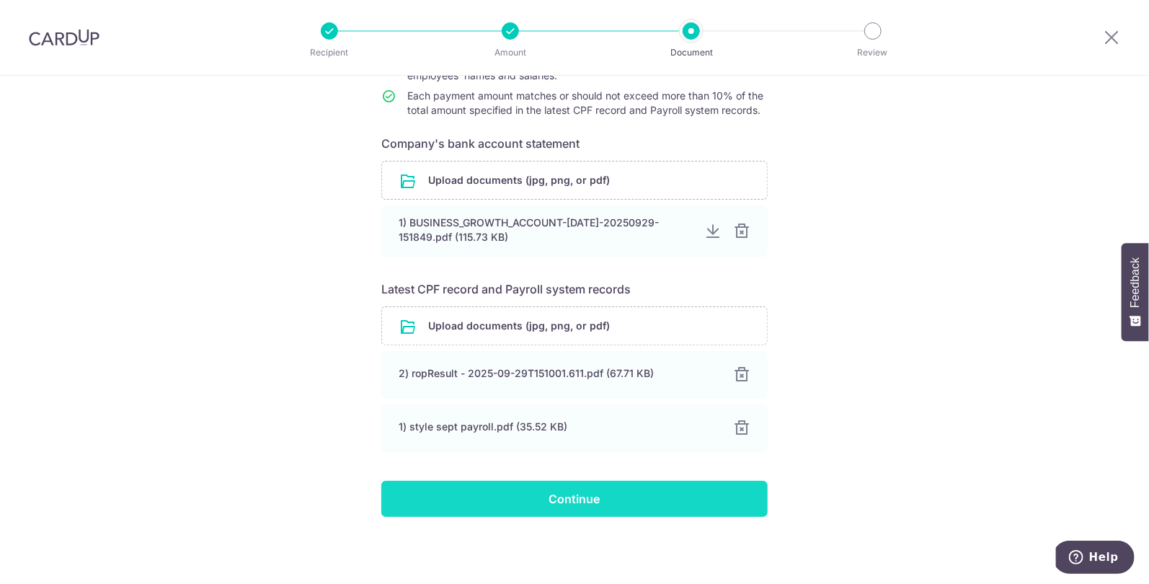
click at [482, 500] on input "Continue" at bounding box center [574, 499] width 386 height 36
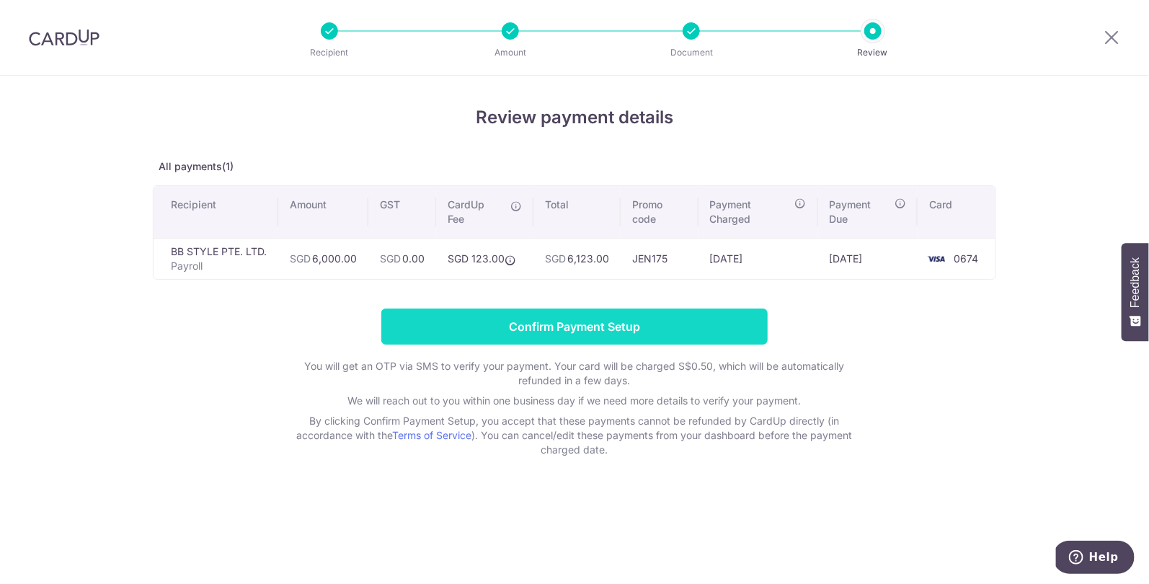
click at [580, 324] on input "Confirm Payment Setup" at bounding box center [574, 327] width 386 height 36
